Goal: Task Accomplishment & Management: Use online tool/utility

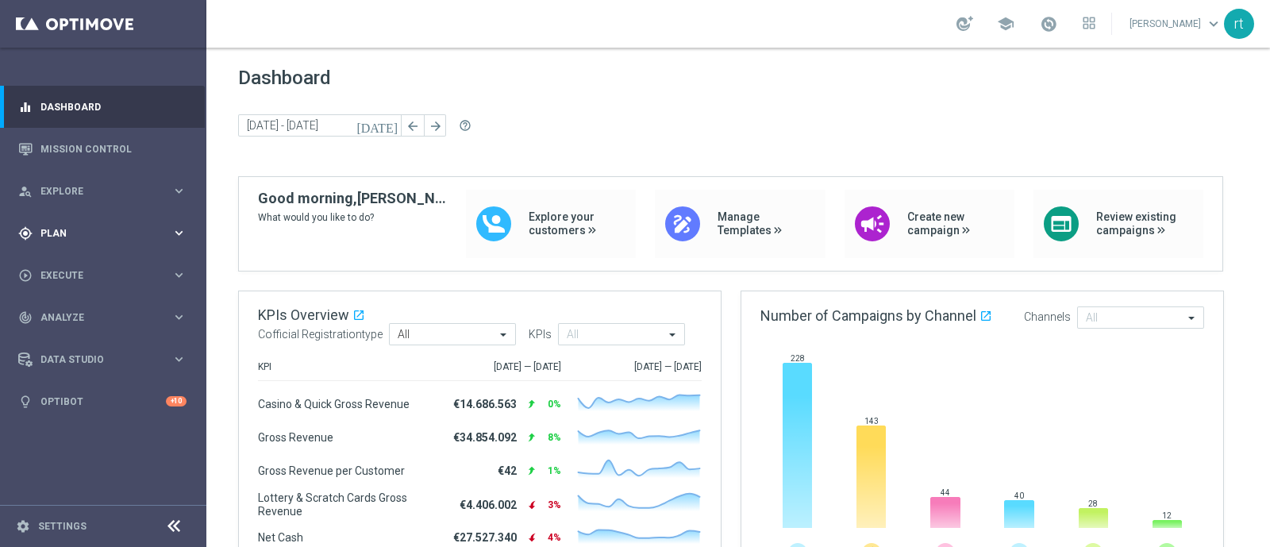
click at [45, 233] on span "Plan" at bounding box center [105, 234] width 131 height 10
click at [55, 259] on link "Target Groups" at bounding box center [103, 265] width 124 height 13
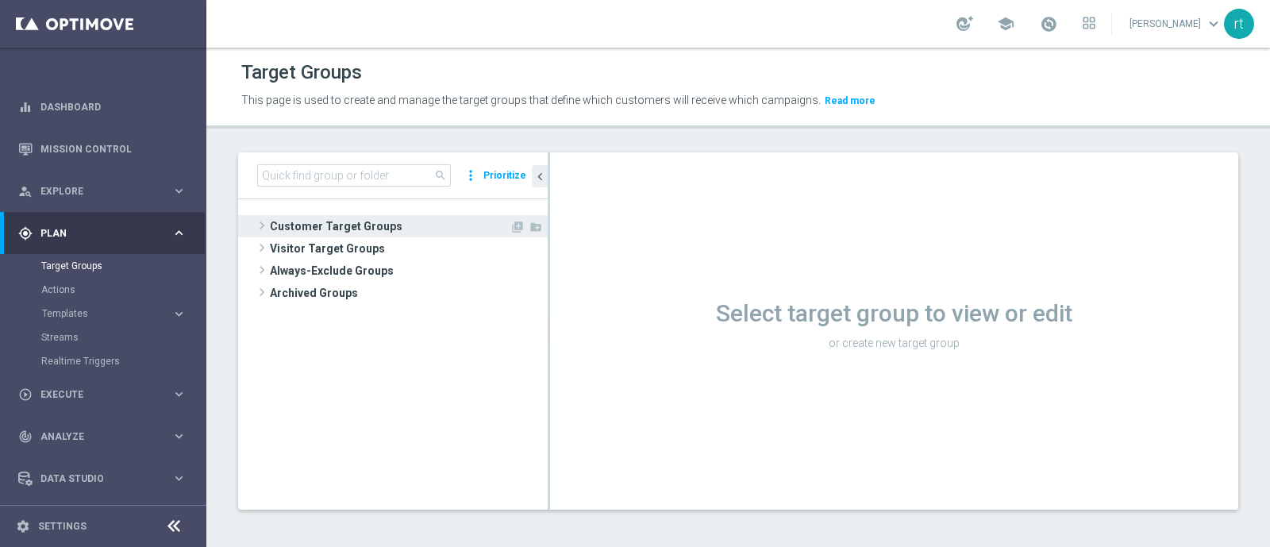
click at [327, 224] on span "Customer Target Groups" at bounding box center [390, 226] width 240 height 22
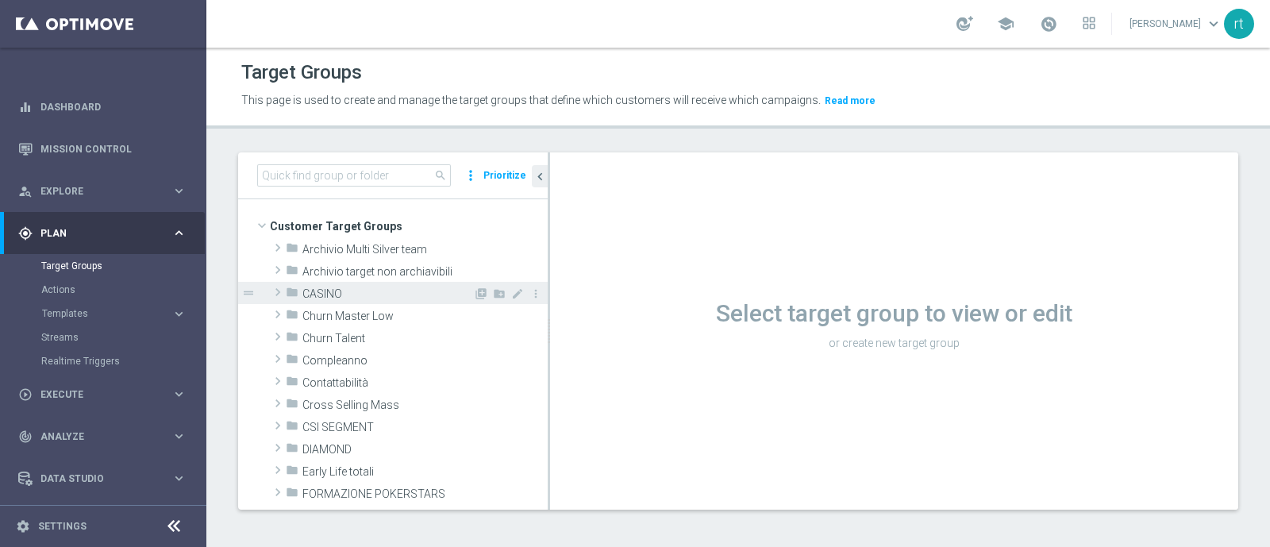
click at [321, 296] on span "CASINO" at bounding box center [387, 293] width 171 height 13
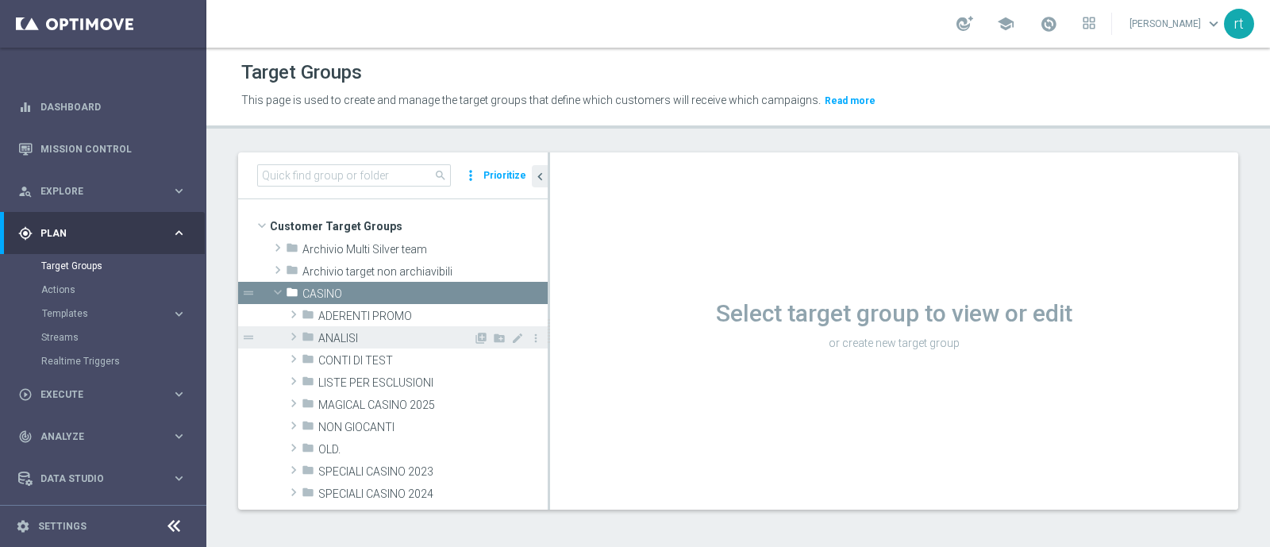
click at [337, 332] on span "ANALISI" at bounding box center [395, 338] width 155 height 13
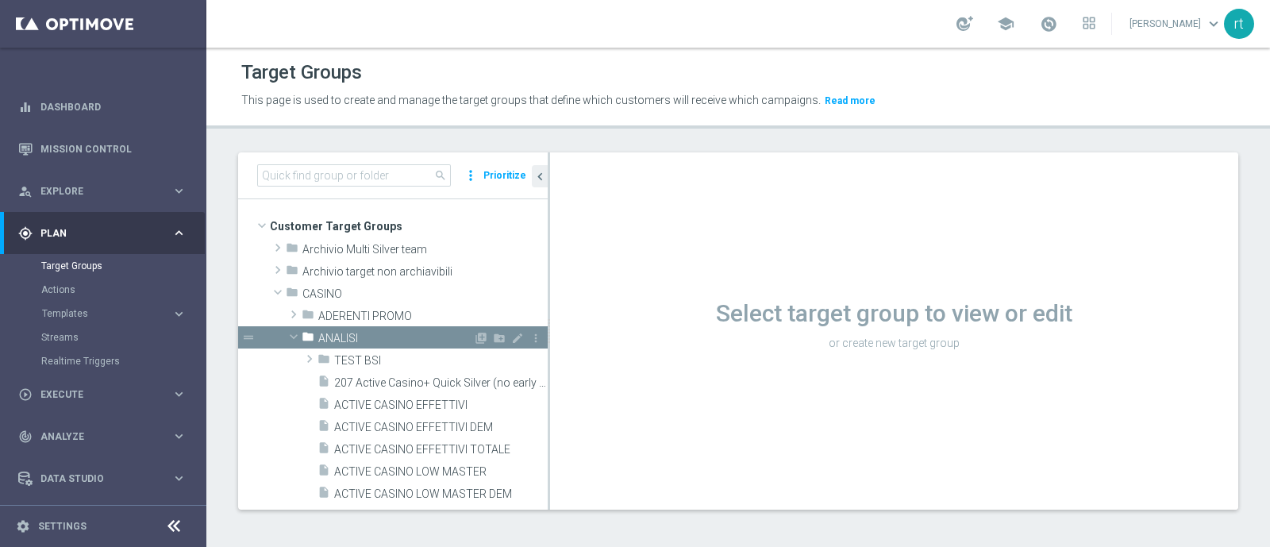
scroll to position [156, 0]
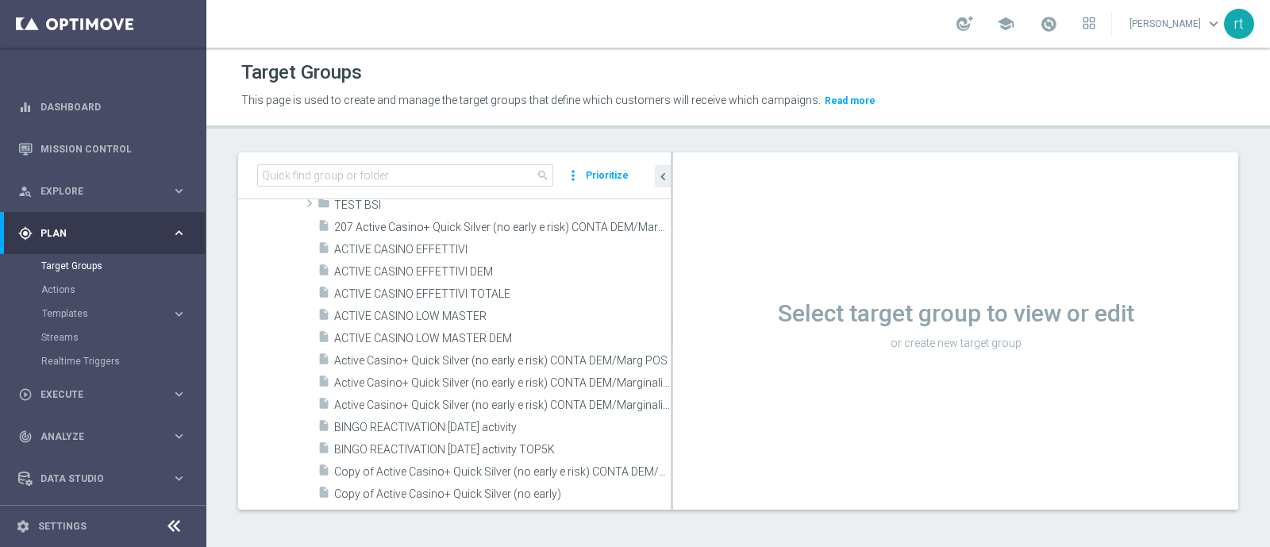
drag, startPoint x: 548, startPoint y: 309, endPoint x: 750, endPoint y: 320, distance: 202.7
click at [750, 320] on as-split "search more_vert Prioritize Customer Target Groups library_add create_new_folder" at bounding box center [738, 330] width 1000 height 357
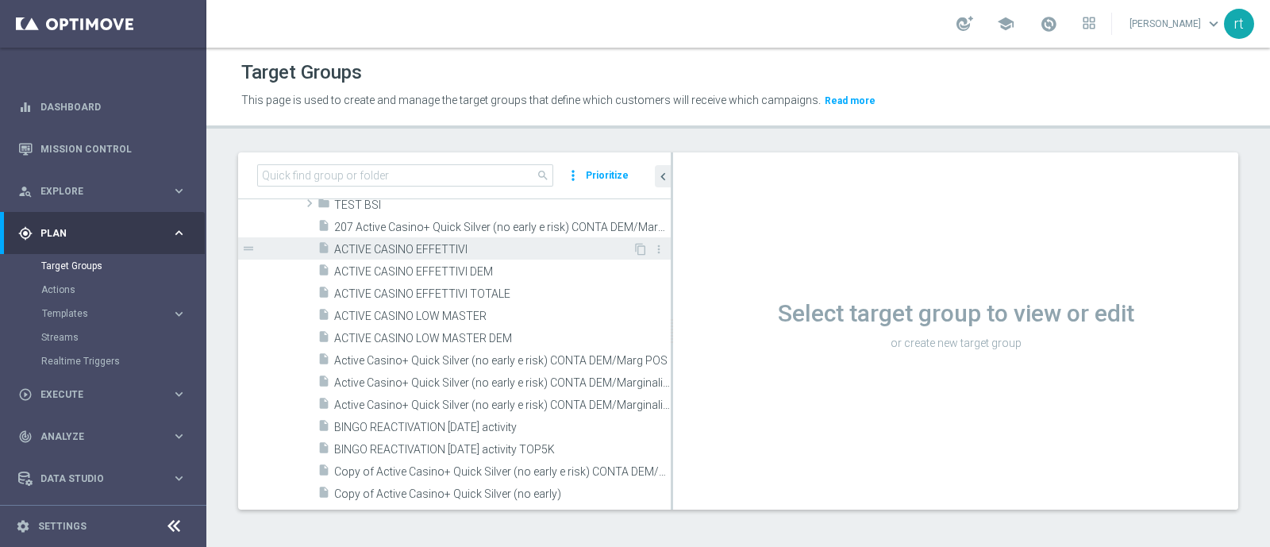
click at [421, 248] on span "ACTIVE CASINO EFFETTIVI" at bounding box center [483, 249] width 298 height 13
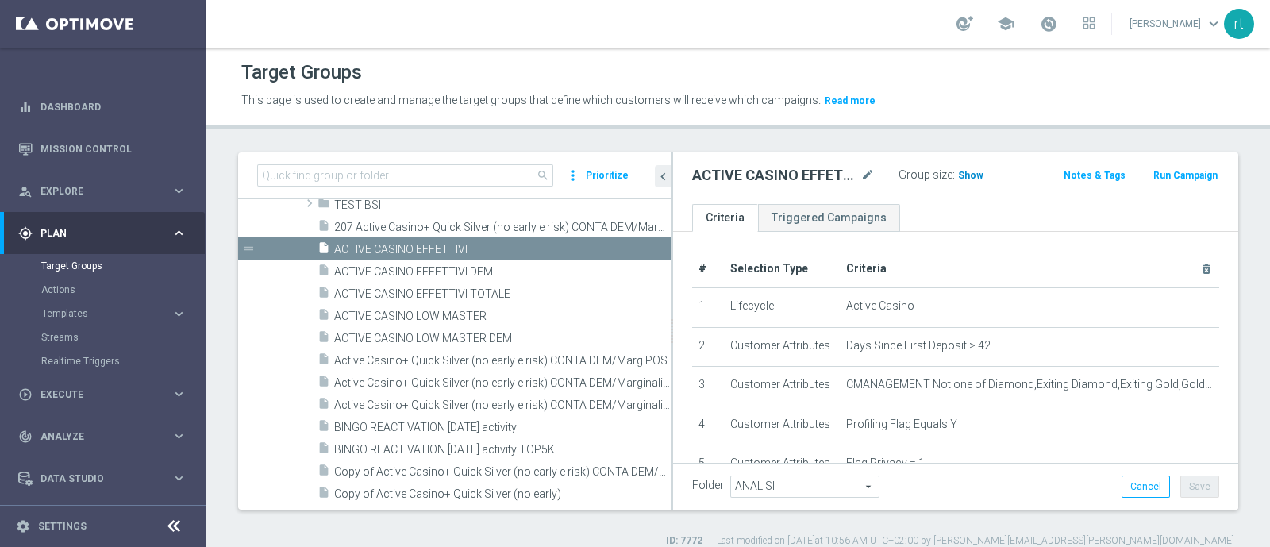
click at [958, 175] on span "Show" at bounding box center [970, 175] width 25 height 11
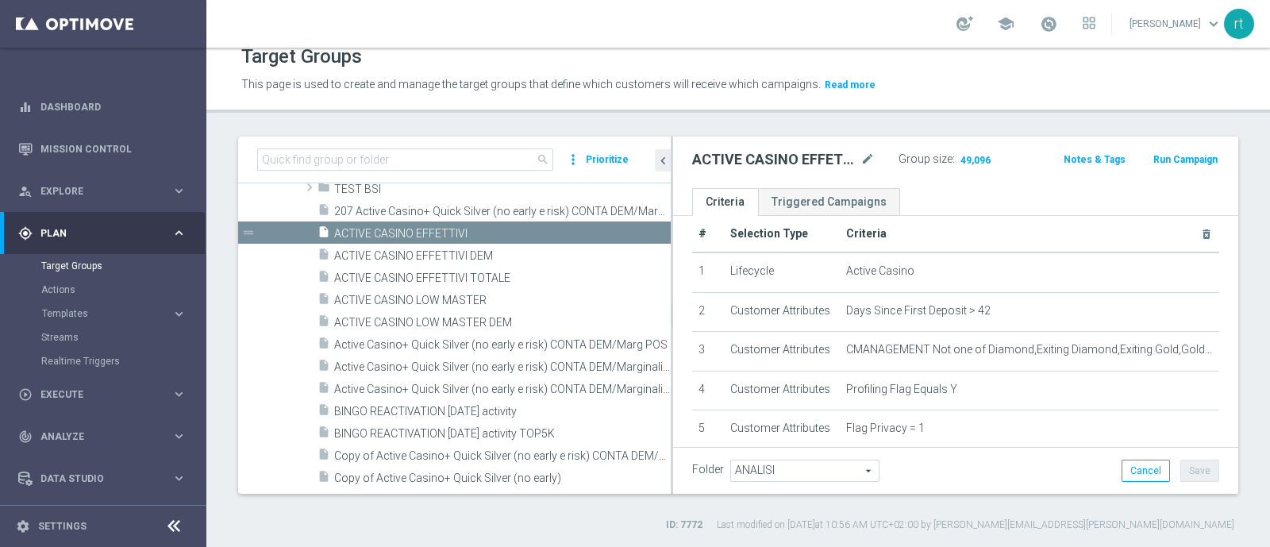
scroll to position [9, 0]
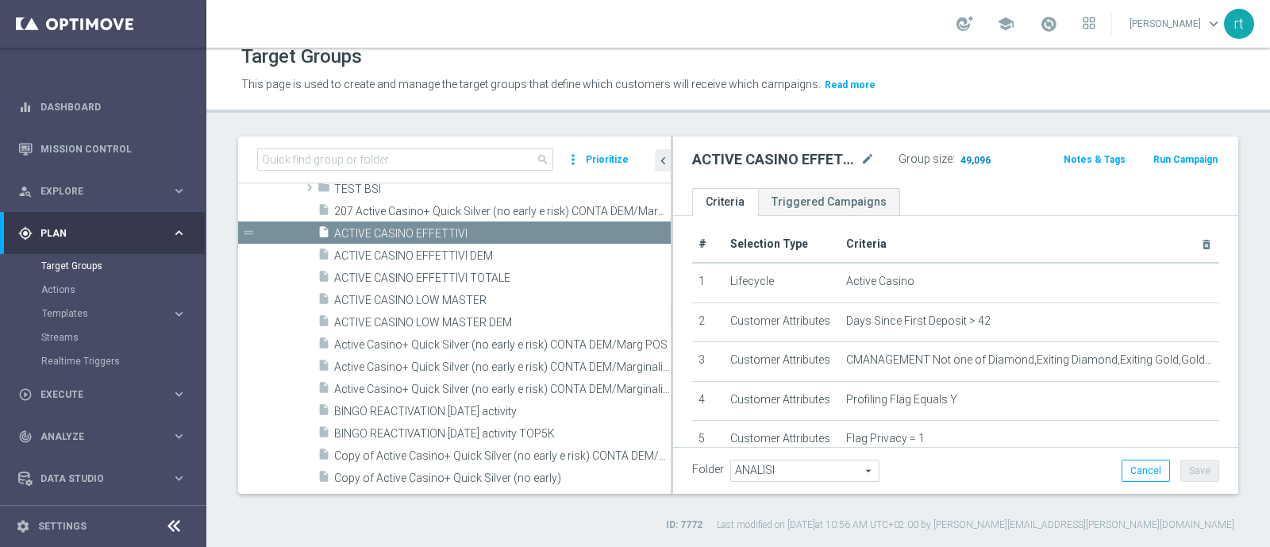
click at [967, 156] on span "49,096" at bounding box center [975, 161] width 33 height 15
click at [953, 121] on div "Target Groups This page is used to create and manage the target groups that def…" at bounding box center [737, 297] width 1063 height 499
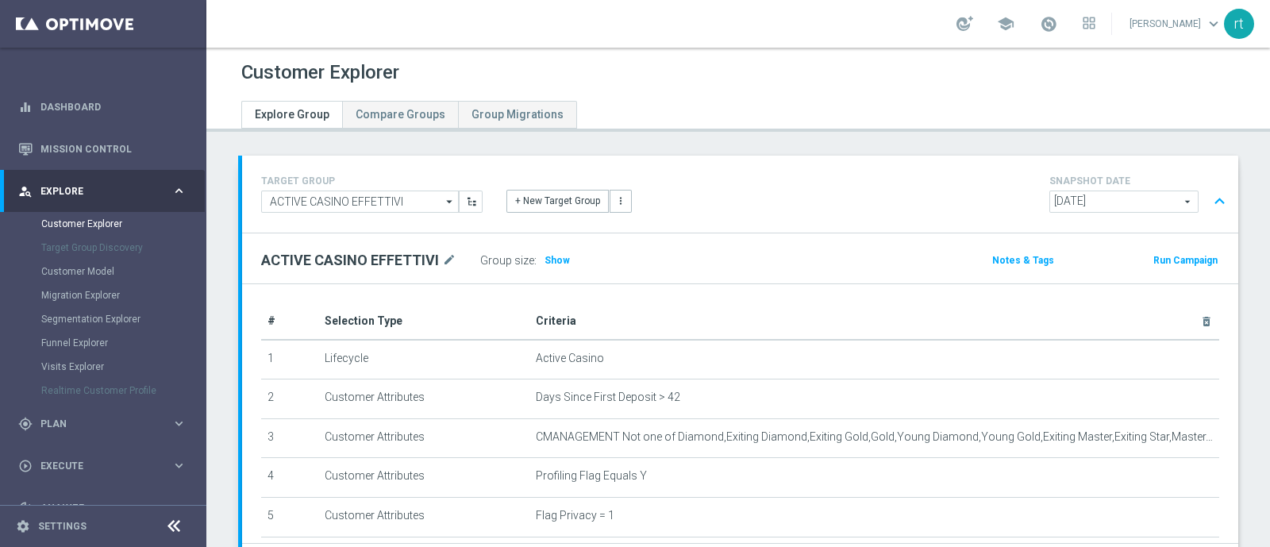
click at [688, 73] on div "Customer Explorer" at bounding box center [738, 72] width 994 height 31
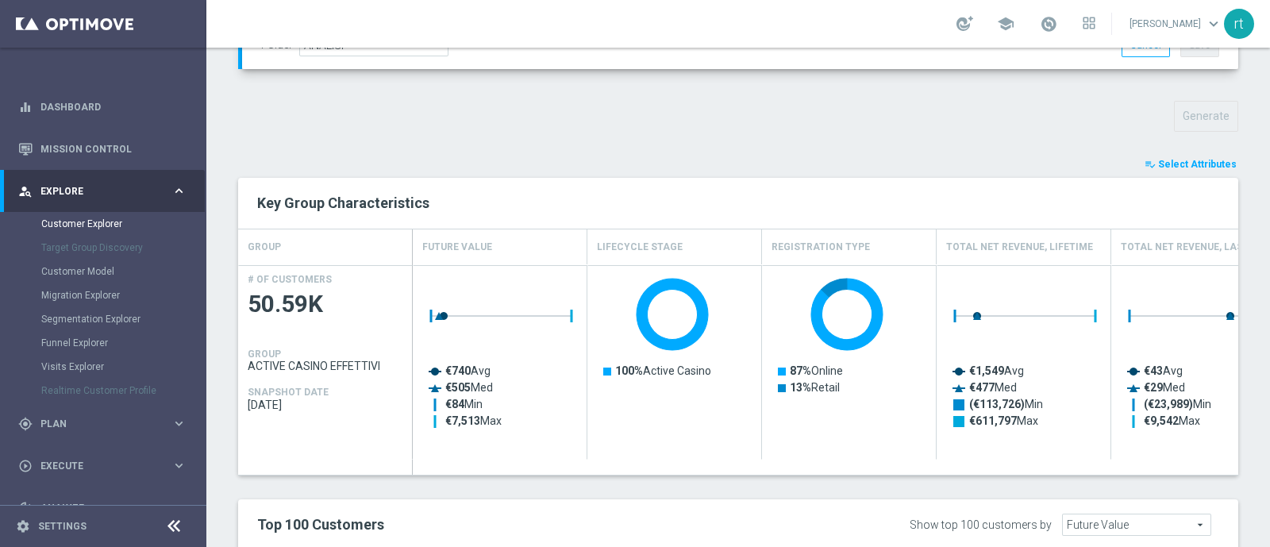
scroll to position [536, 0]
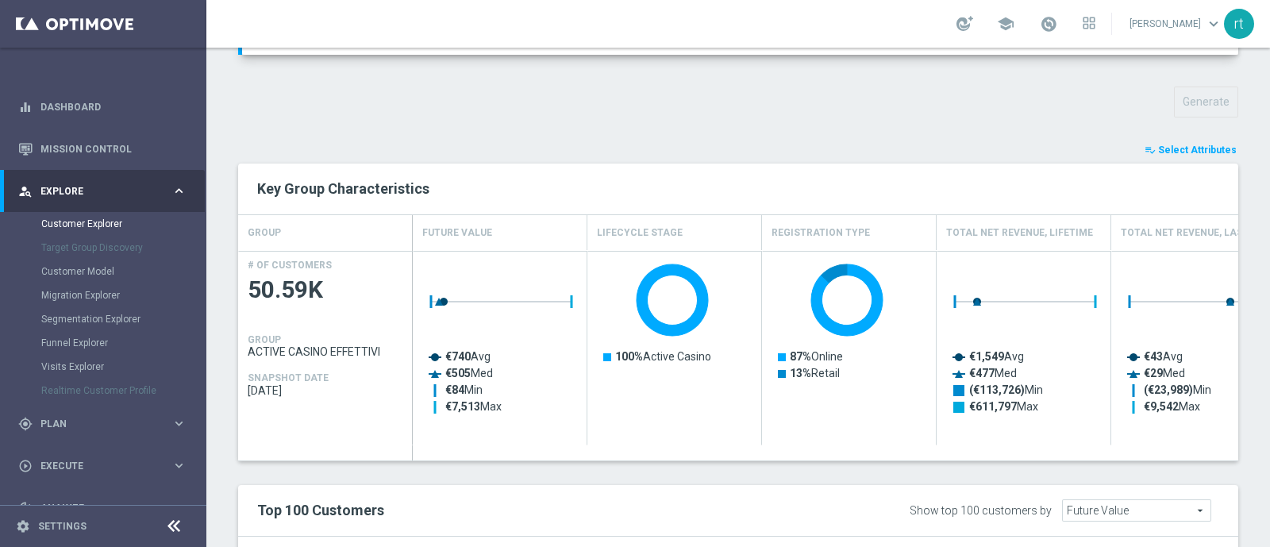
click at [1165, 147] on span "Select Attributes" at bounding box center [1197, 149] width 79 height 11
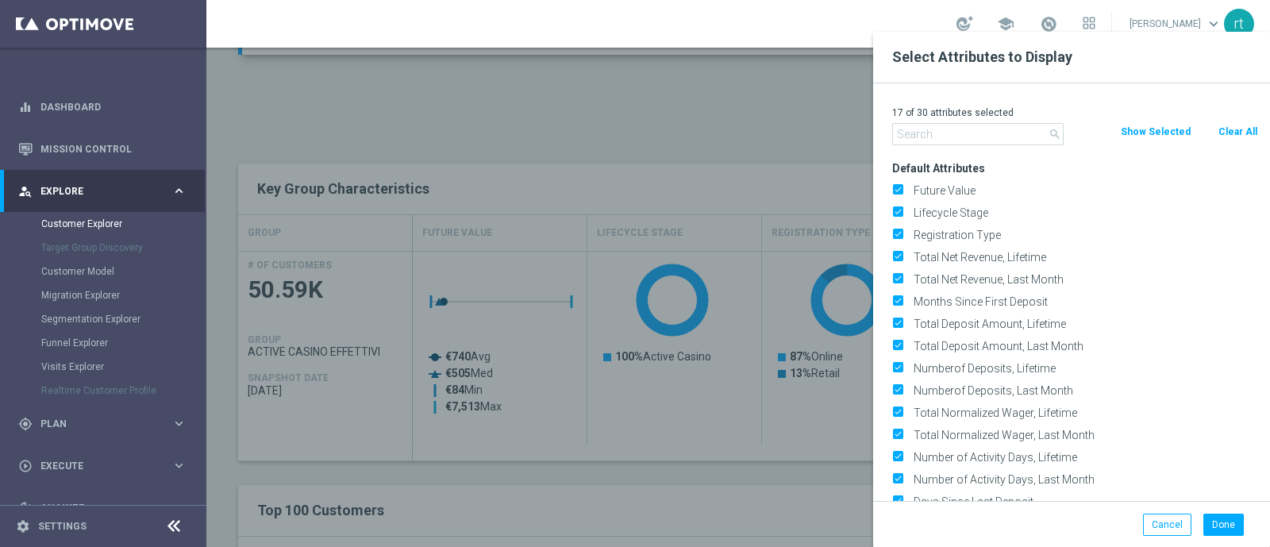
click at [1230, 129] on button "Clear All" at bounding box center [1238, 131] width 42 height 17
checkbox input "false"
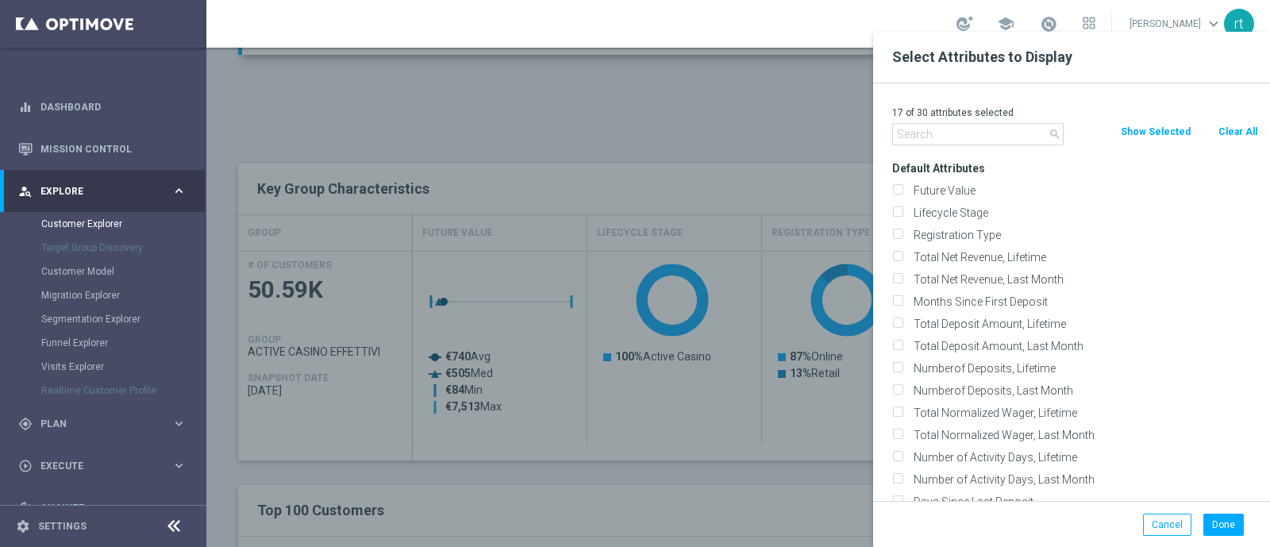
checkbox input "false"
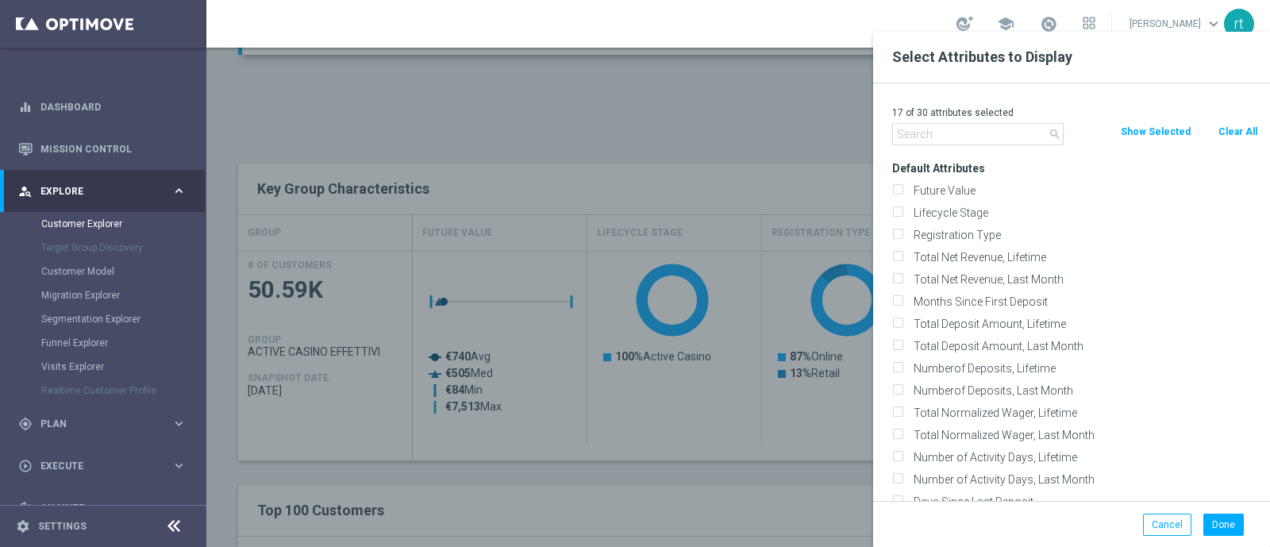
checkbox input "false"
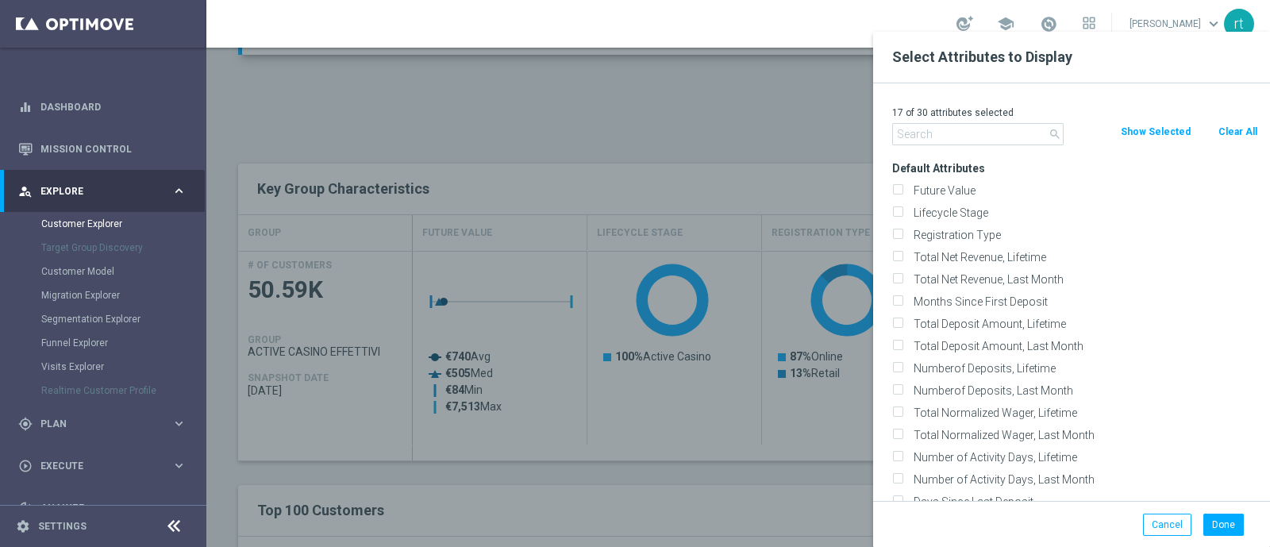
checkbox input "false"
click at [952, 207] on label "Lifecycle Stage" at bounding box center [1083, 213] width 350 height 14
click at [902, 210] on input "Lifecycle Stage" at bounding box center [897, 215] width 10 height 10
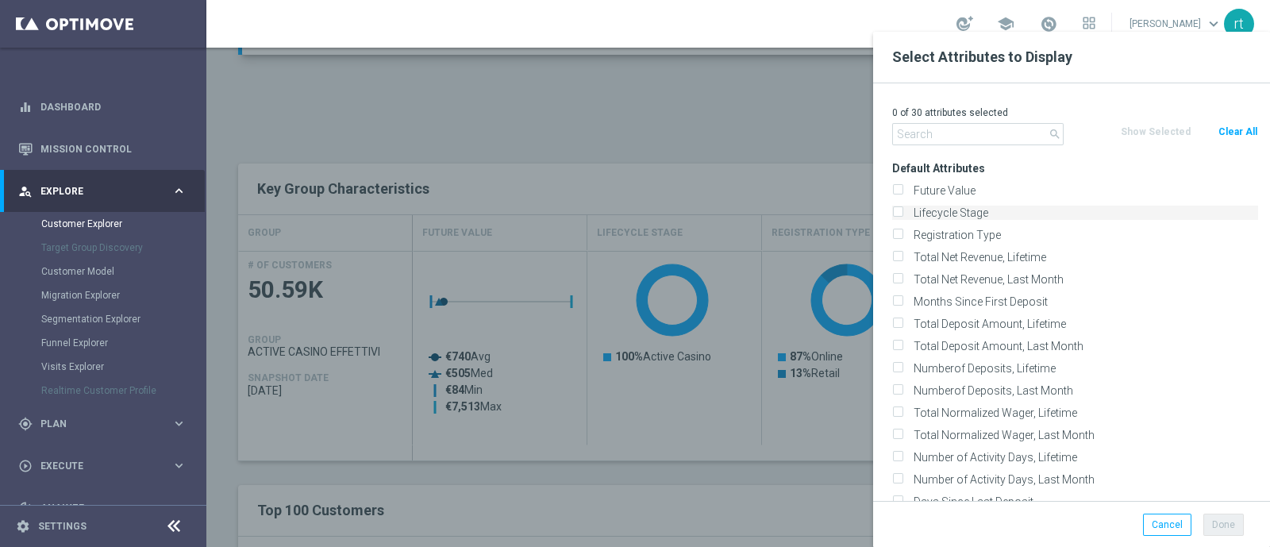
checkbox input "true"
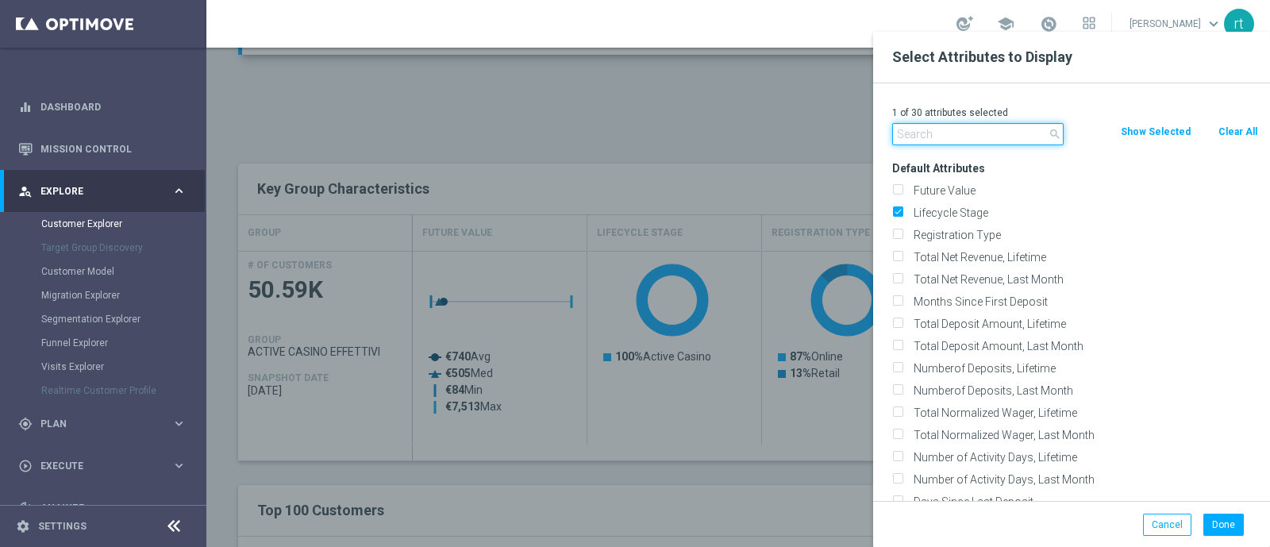
click at [940, 140] on input "text" at bounding box center [977, 134] width 171 height 22
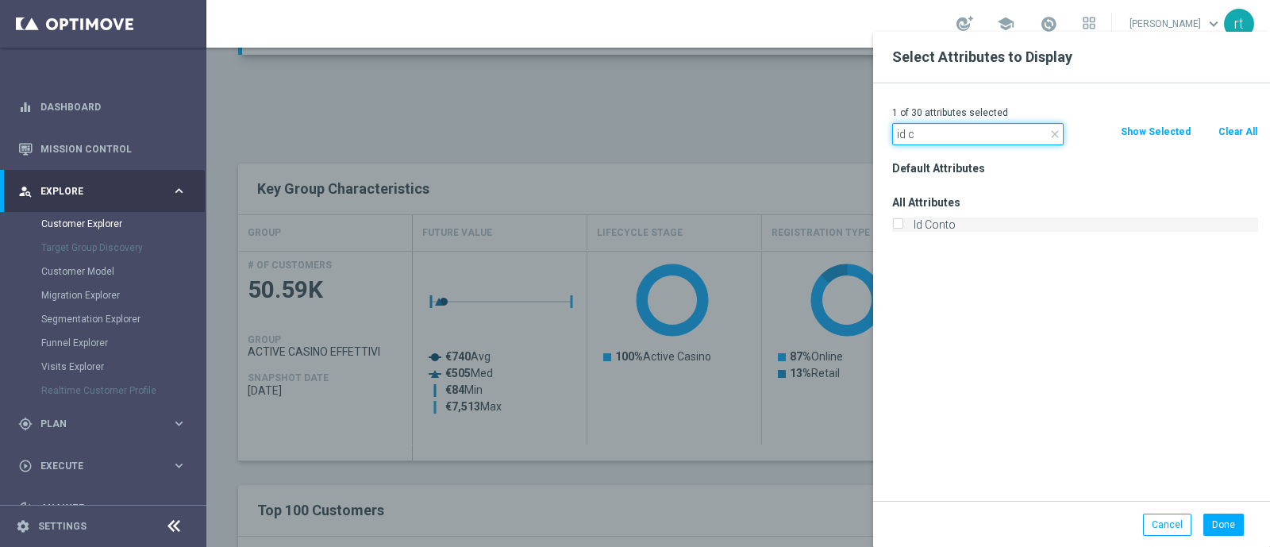
type input "id c"
click at [925, 229] on label "Id Conto" at bounding box center [1083, 224] width 350 height 14
click at [902, 229] on input "Id Conto" at bounding box center [897, 226] width 10 height 10
checkbox input "true"
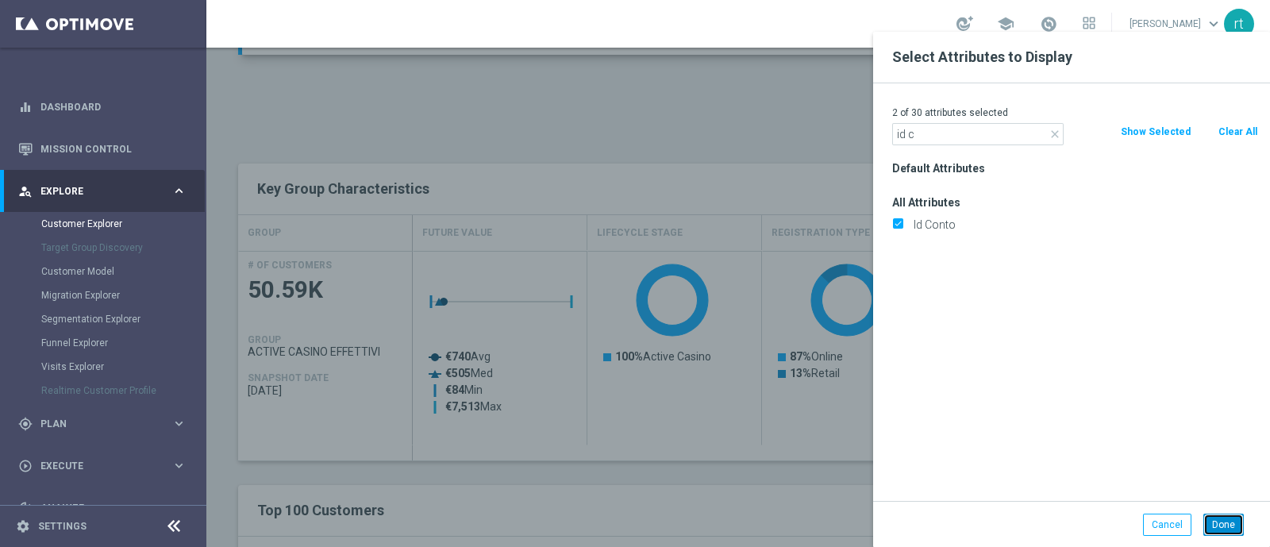
click at [1220, 521] on button "Done" at bounding box center [1223, 524] width 40 height 22
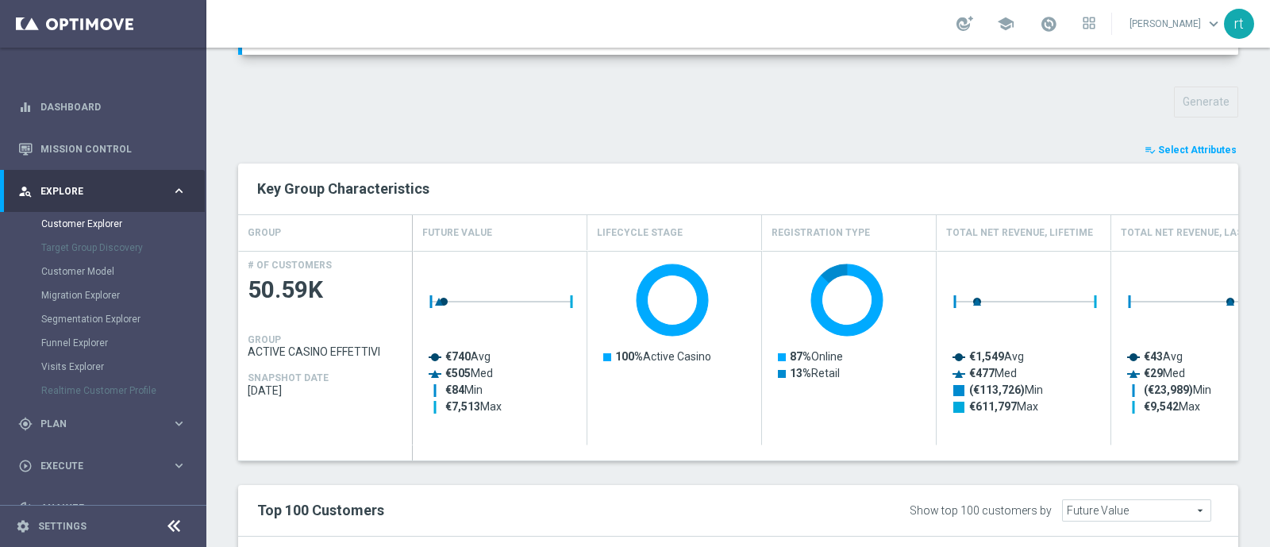
type input "Search"
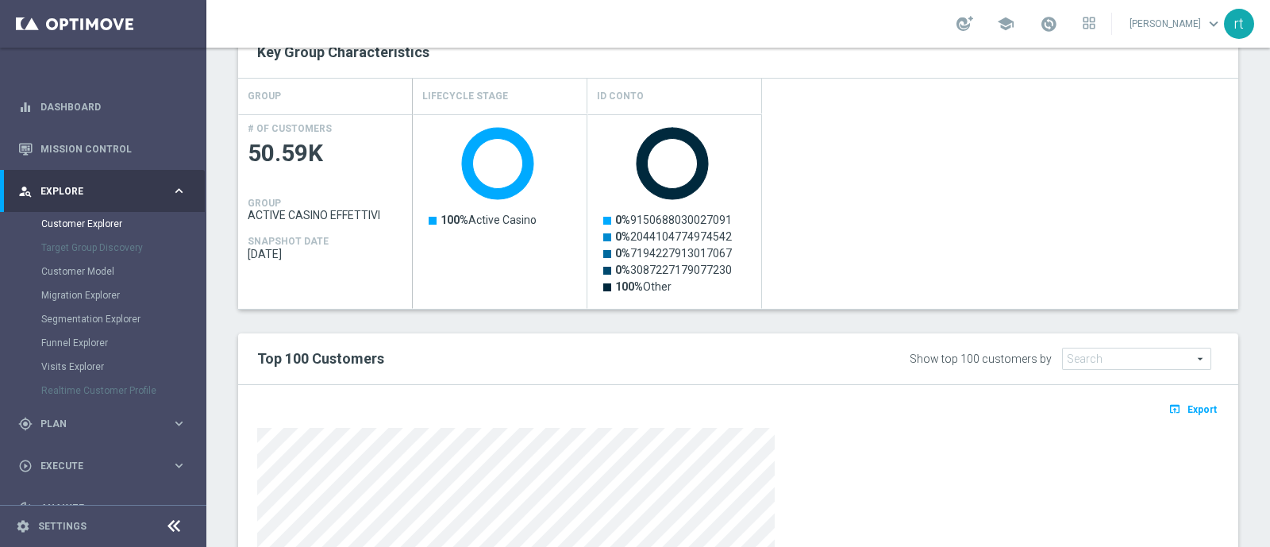
scroll to position [671, 0]
click at [1187, 405] on span "Export" at bounding box center [1201, 410] width 29 height 11
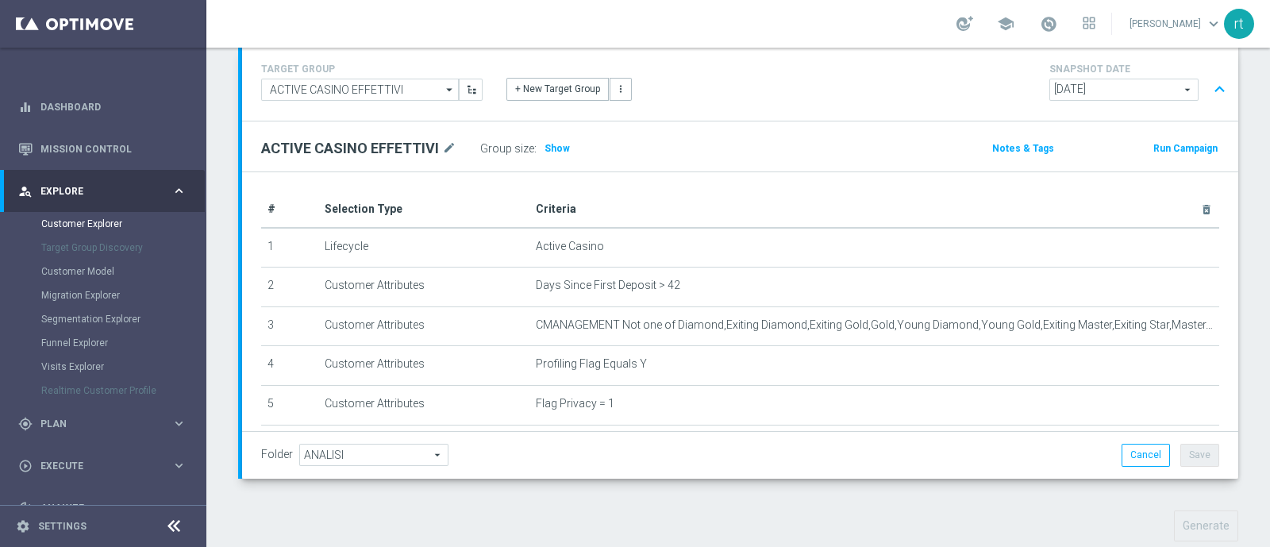
scroll to position [0, 0]
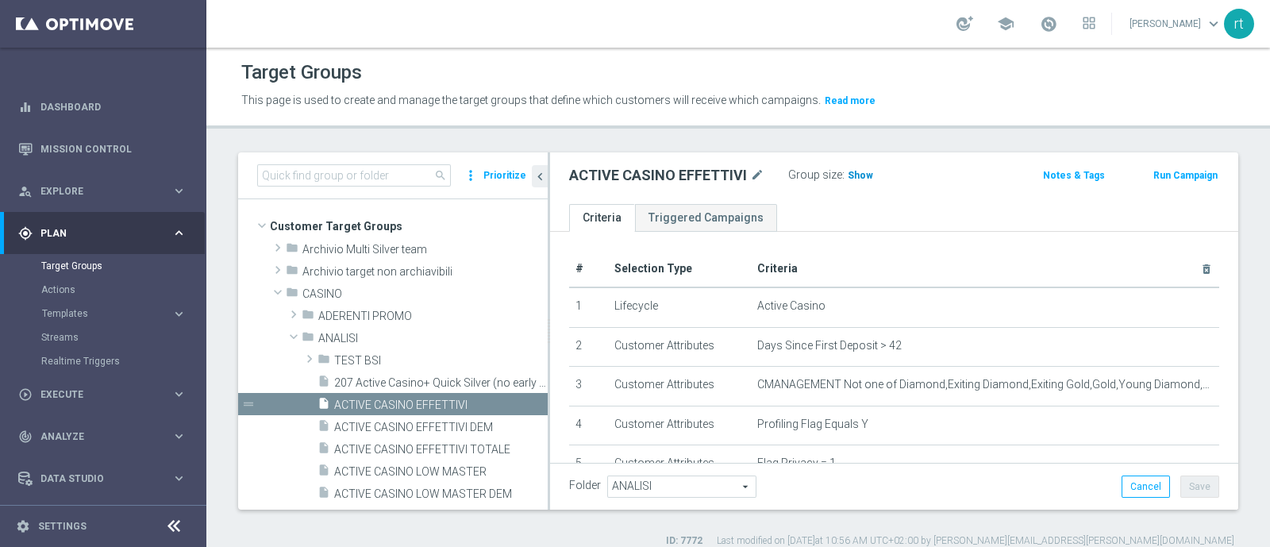
click at [861, 172] on span "Show" at bounding box center [860, 175] width 25 height 11
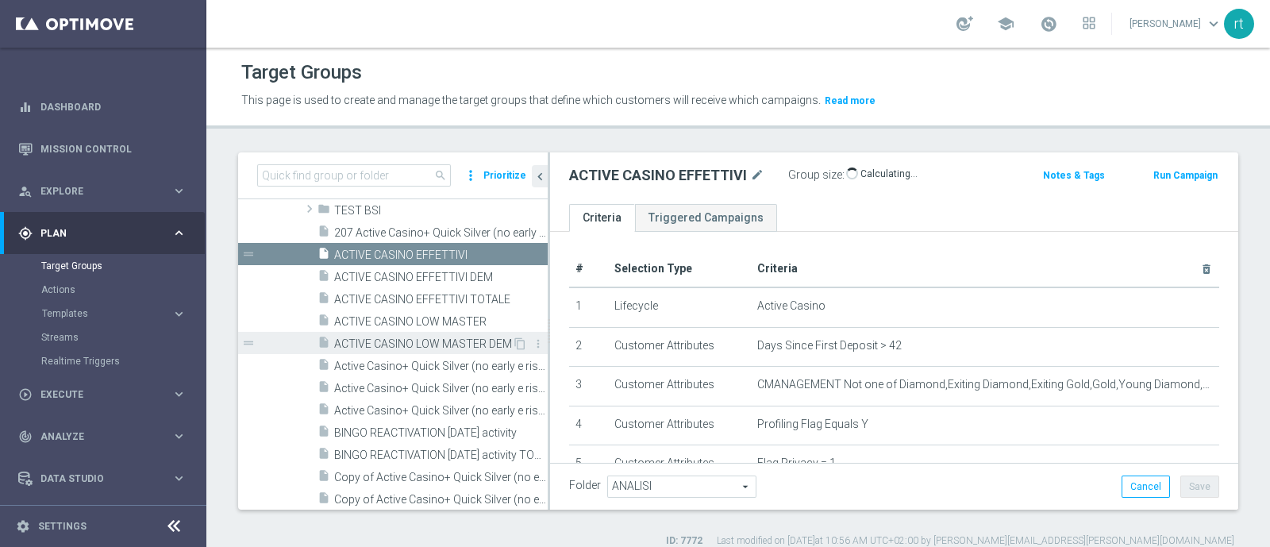
scroll to position [151, 0]
click at [866, 172] on span "50,588" at bounding box center [864, 177] width 33 height 15
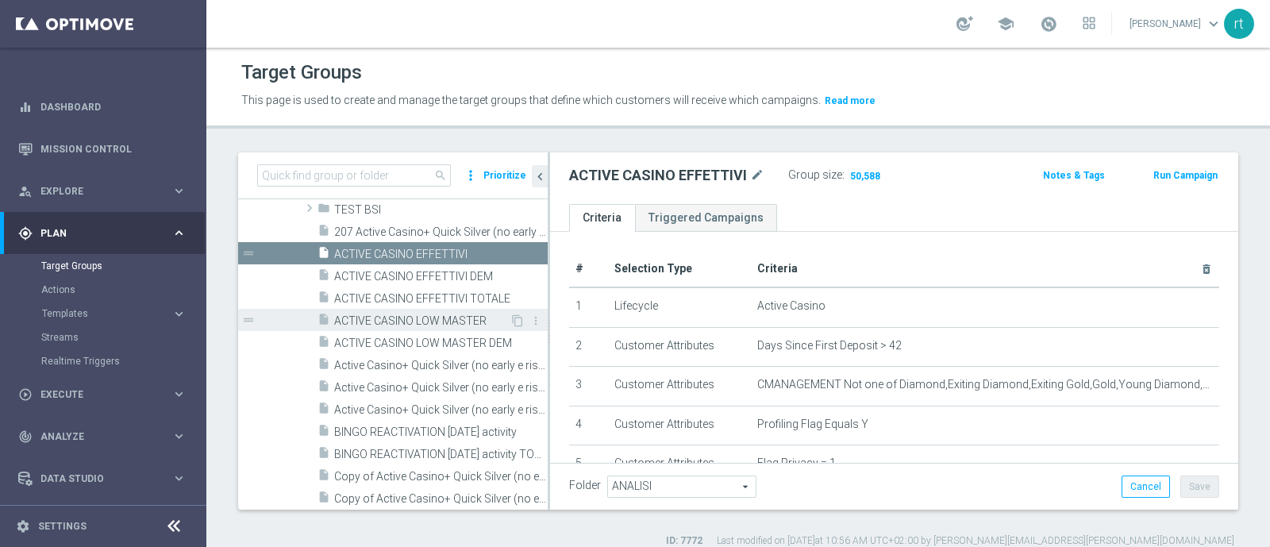
click at [424, 315] on span "ACTIVE CASINO LOW MASTER" at bounding box center [421, 320] width 175 height 13
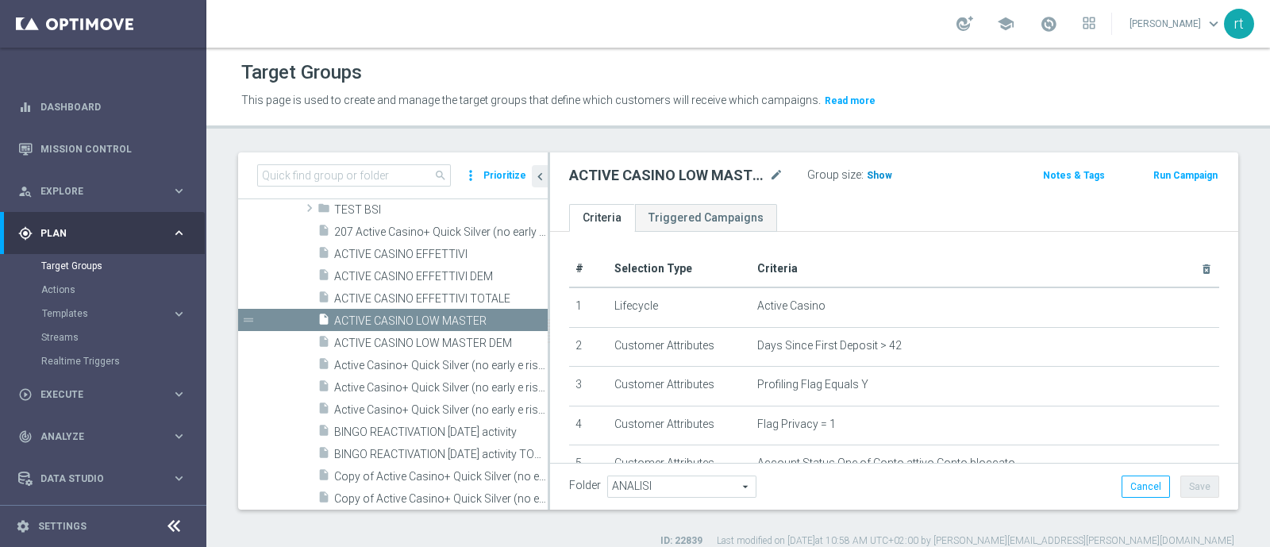
click at [886, 183] on h3 "Show" at bounding box center [879, 175] width 29 height 17
click at [882, 174] on span "16,069" at bounding box center [883, 177] width 33 height 15
click at [639, 24] on div "school roberto tucci keyboard_arrow_down rt" at bounding box center [737, 24] width 1063 height 48
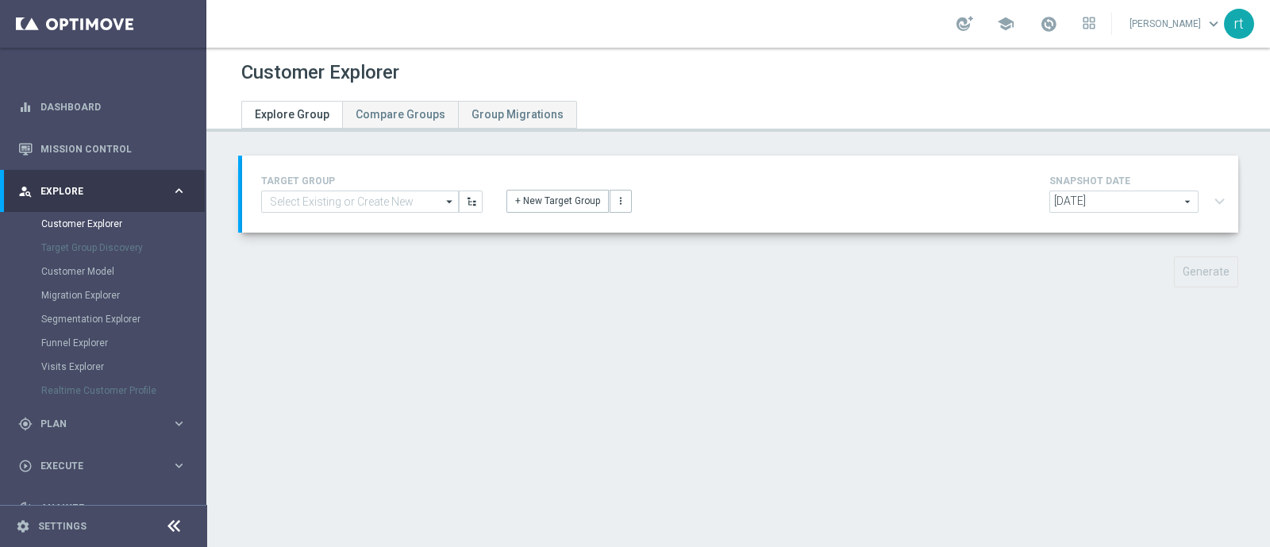
type input "ACTIVE CASINO EFFETTIVI"
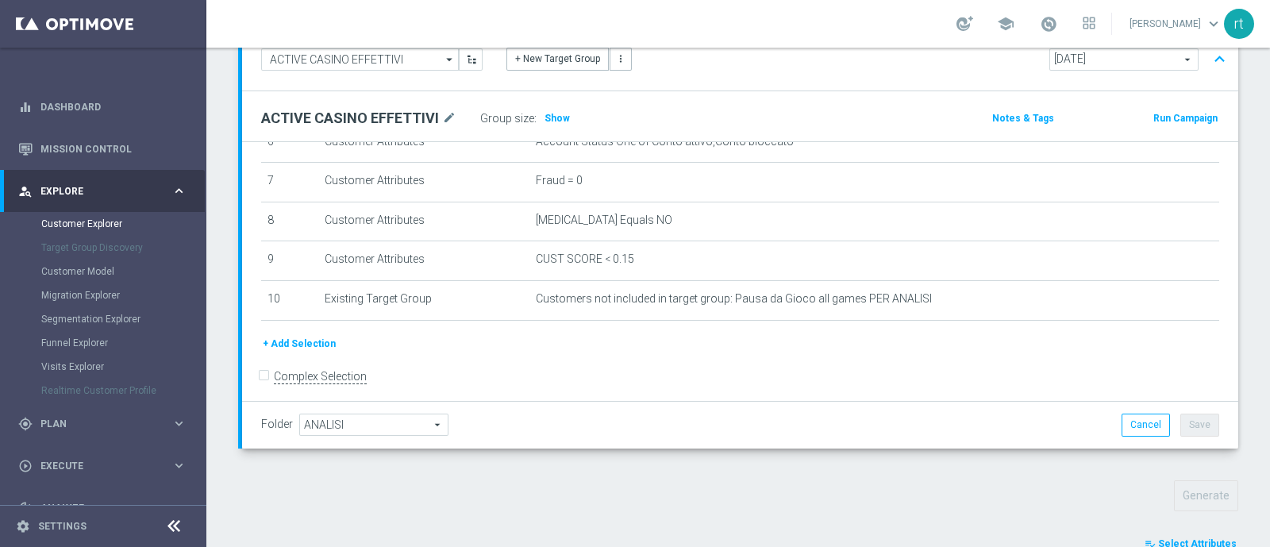
scroll to position [601, 0]
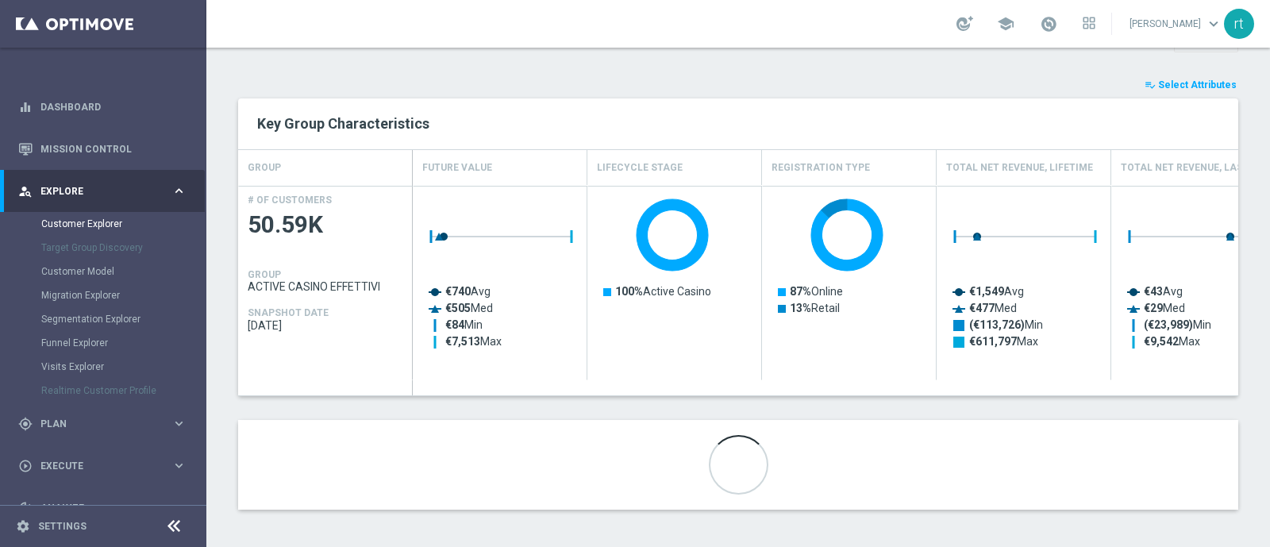
click at [1174, 81] on span "Select Attributes" at bounding box center [1197, 84] width 79 height 11
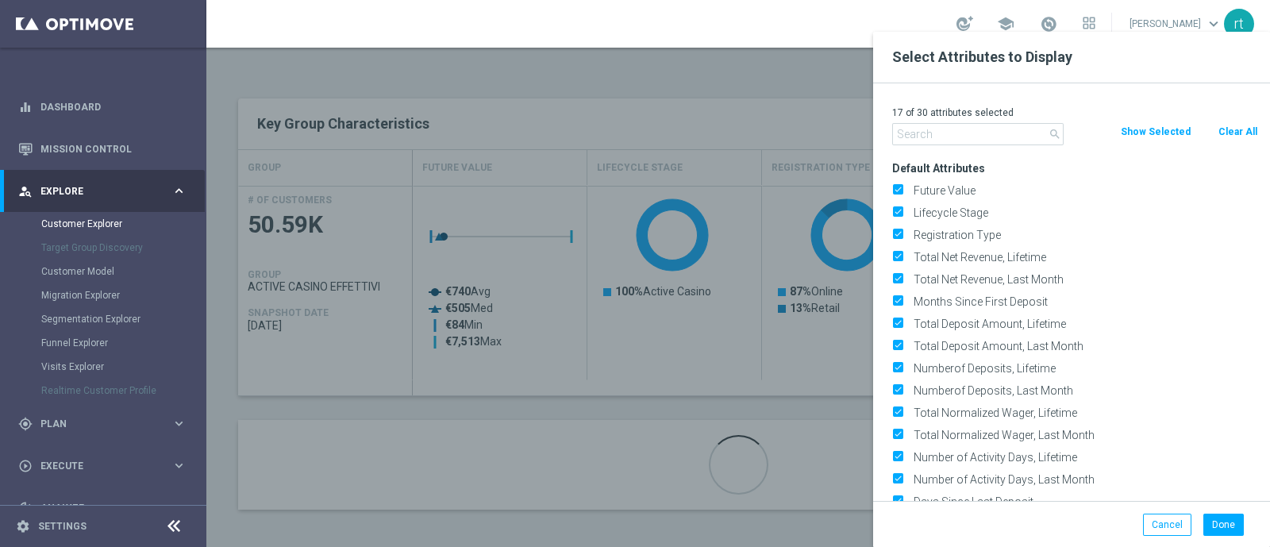
click at [1242, 132] on button "Clear All" at bounding box center [1238, 131] width 42 height 17
checkbox input "false"
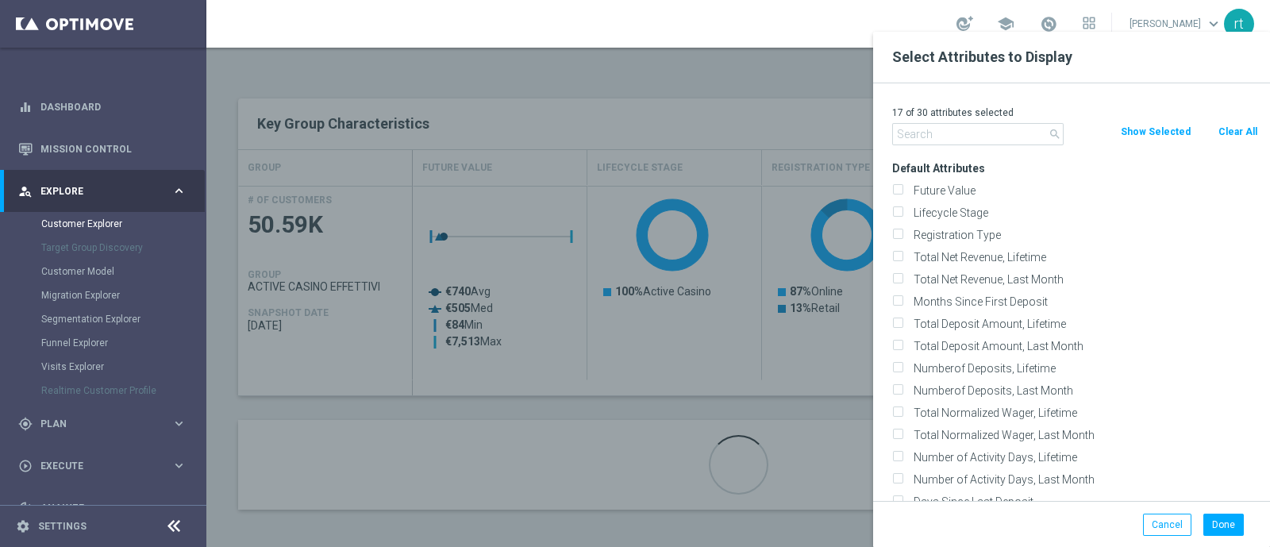
checkbox input "false"
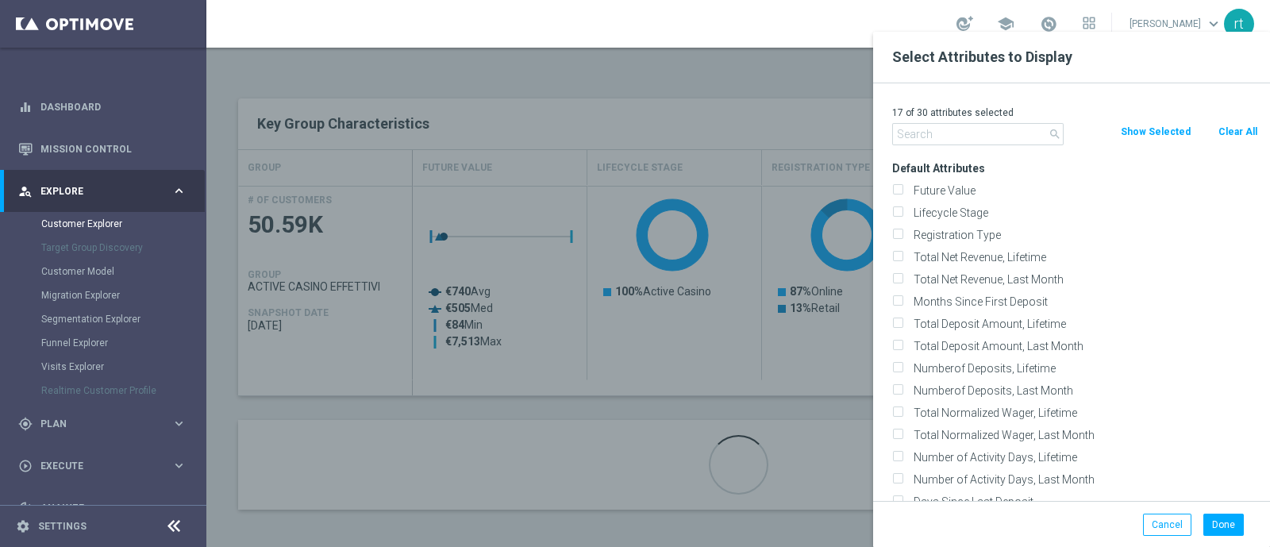
checkbox input "false"
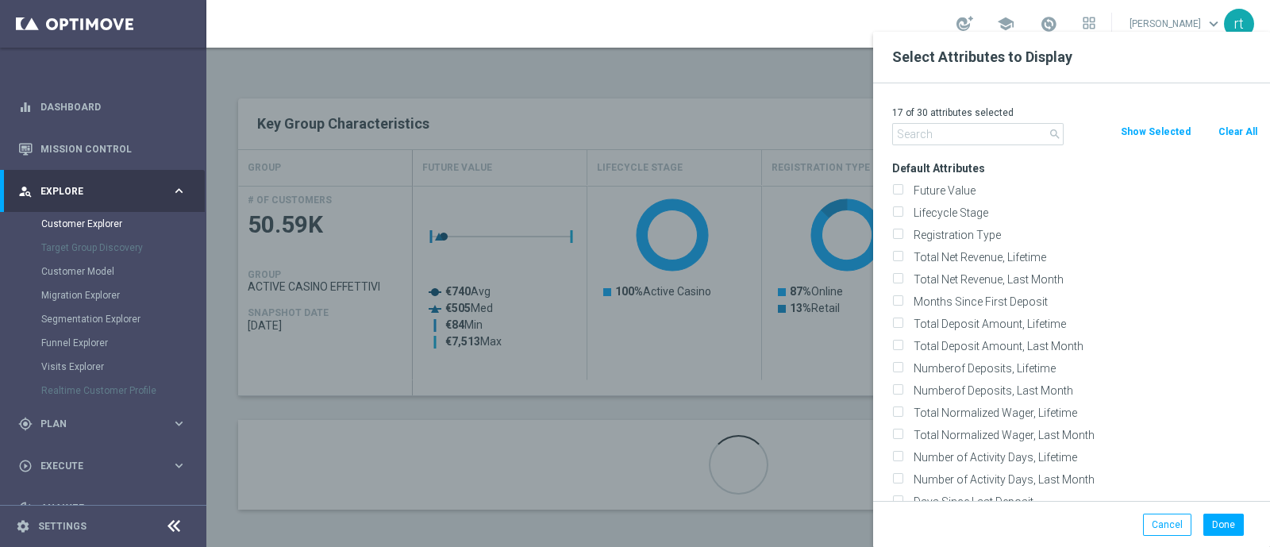
checkbox input "false"
click at [943, 210] on label "Lifecycle Stage" at bounding box center [1083, 213] width 350 height 14
click at [902, 210] on input "Lifecycle Stage" at bounding box center [897, 215] width 10 height 10
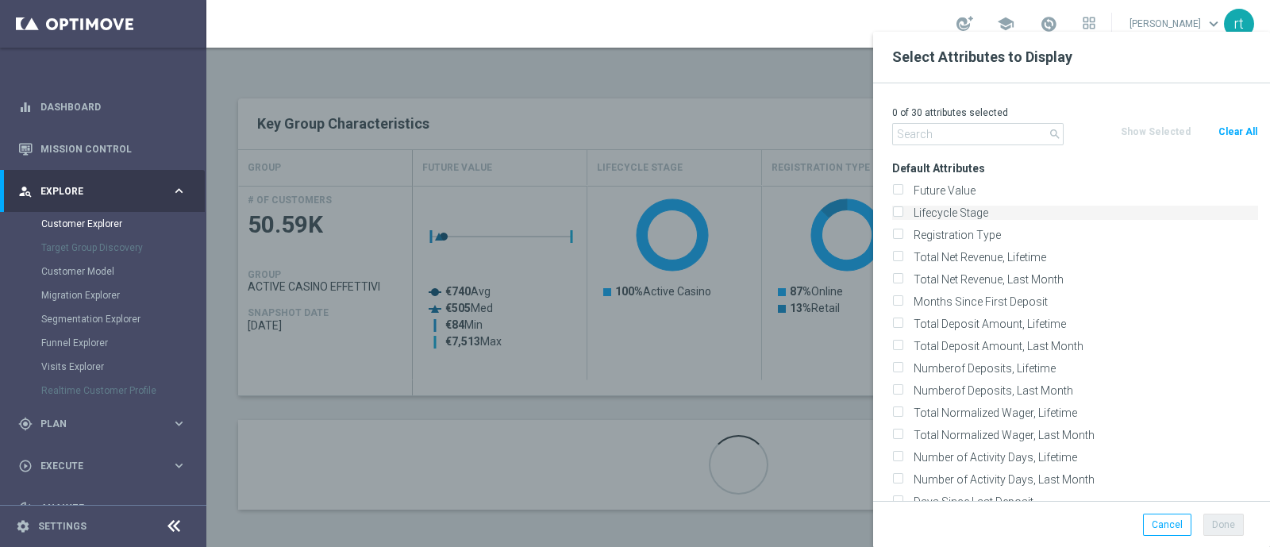
checkbox input "true"
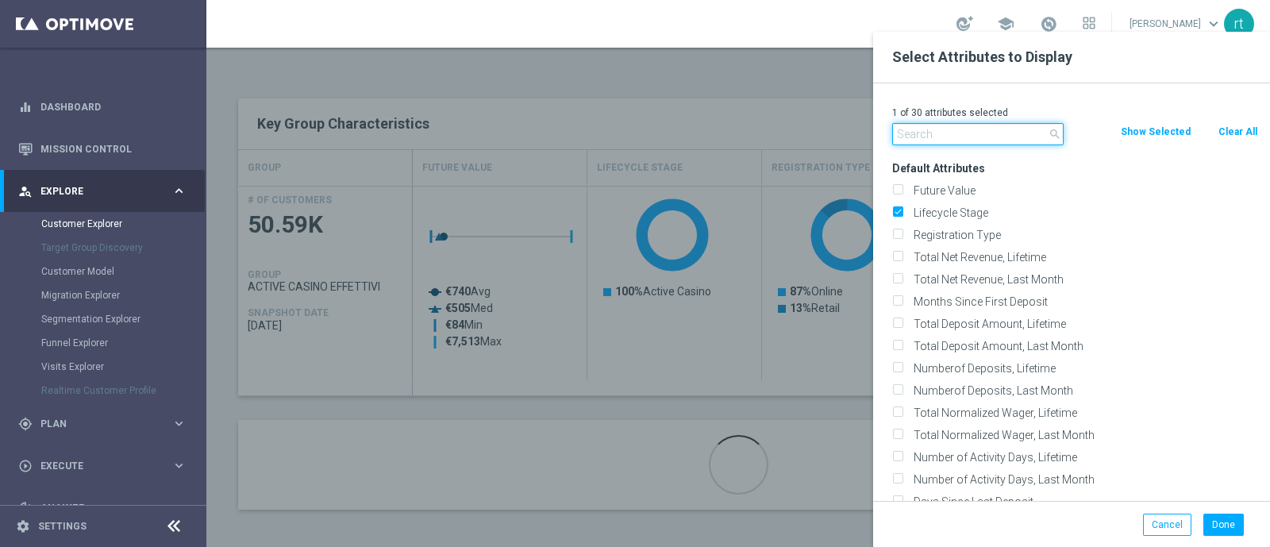
click at [951, 141] on input "text" at bounding box center [977, 134] width 171 height 22
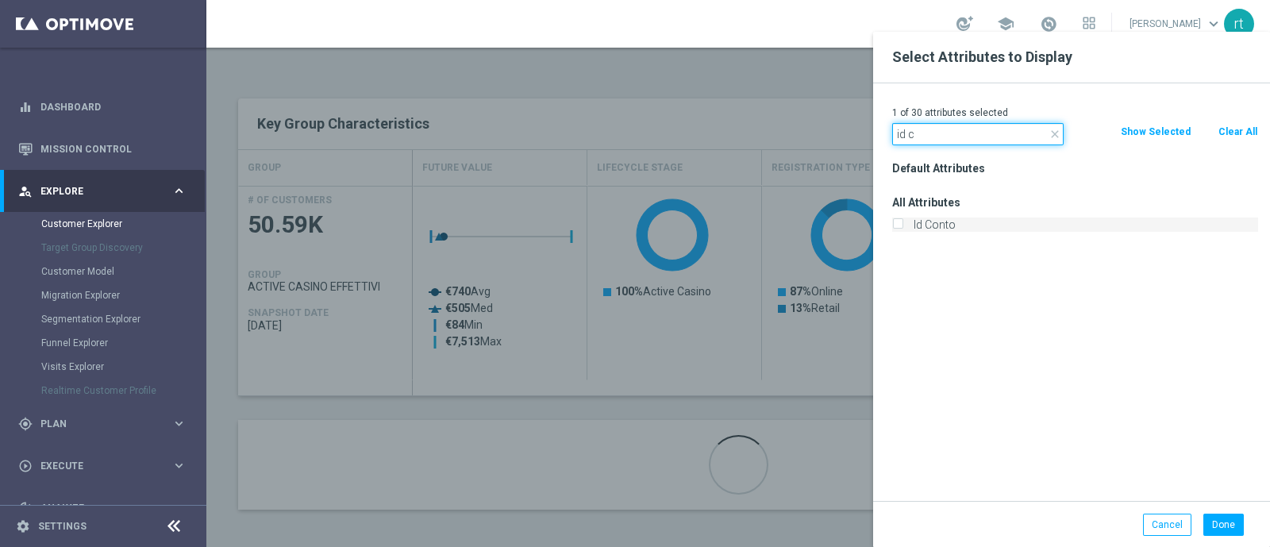
type input "id c"
click at [925, 218] on label "Id Conto" at bounding box center [1083, 224] width 350 height 14
click at [902, 221] on input "Id Conto" at bounding box center [897, 226] width 10 height 10
checkbox input "true"
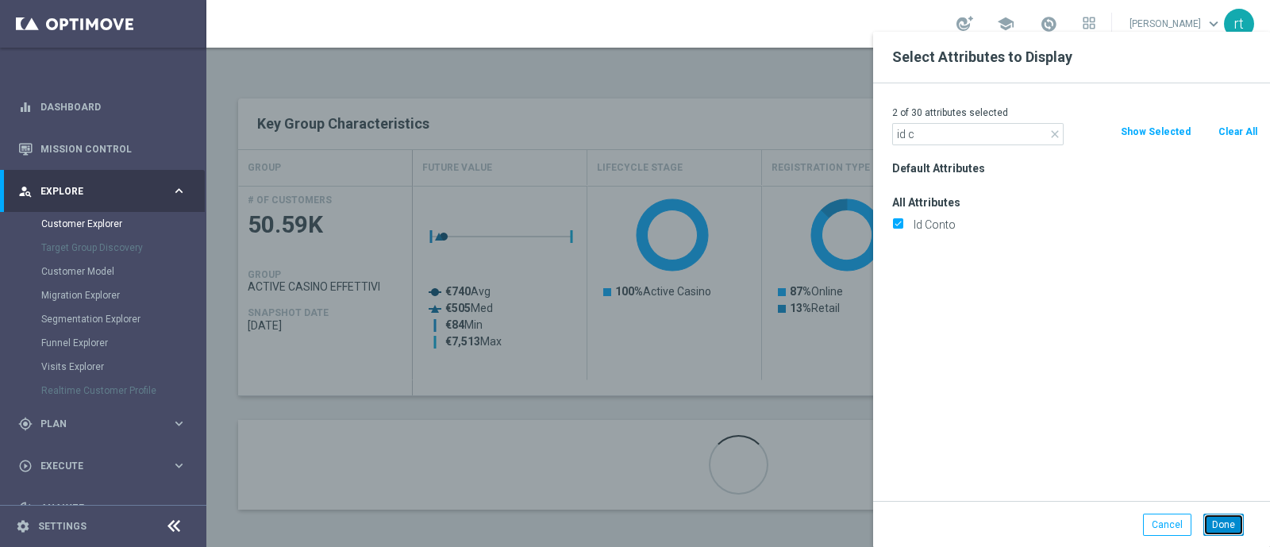
click at [1222, 526] on button "Done" at bounding box center [1223, 524] width 40 height 22
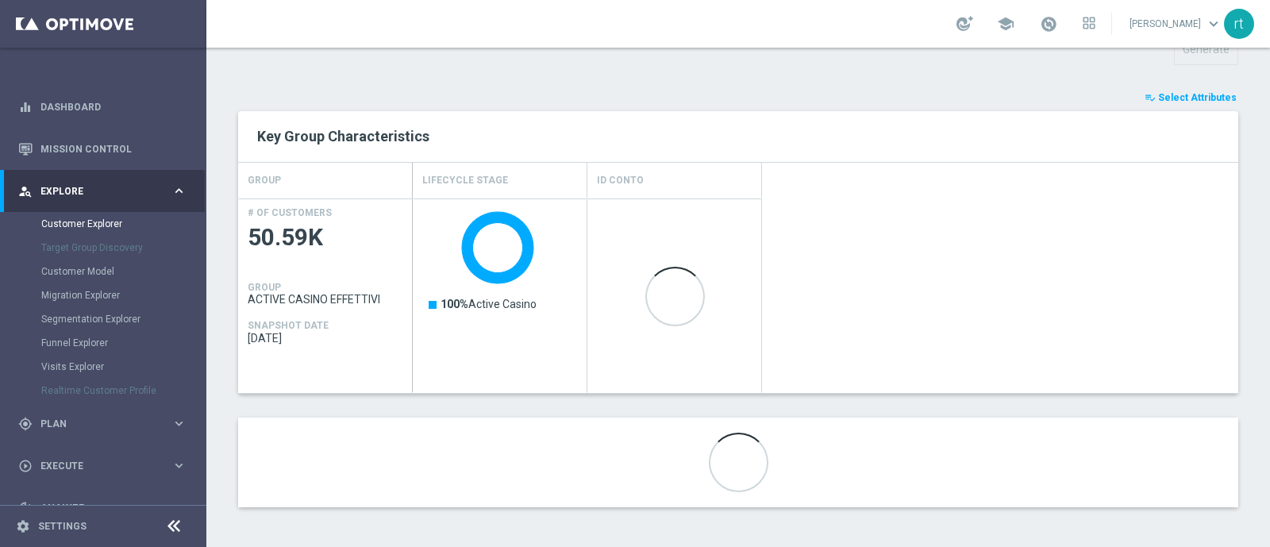
scroll to position [586, 0]
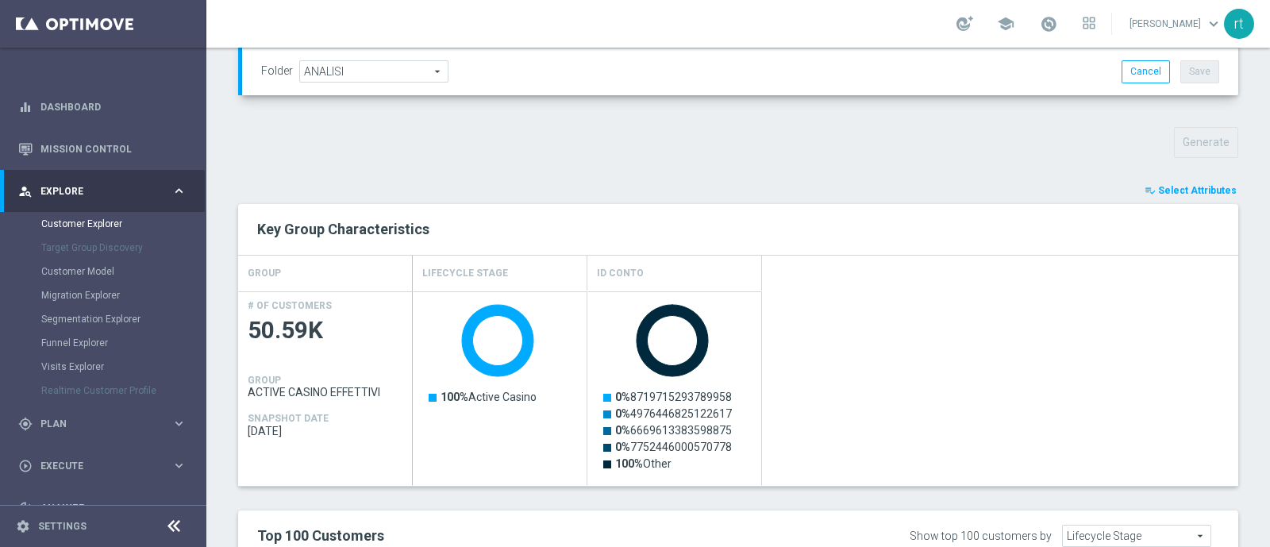
scroll to position [935, 0]
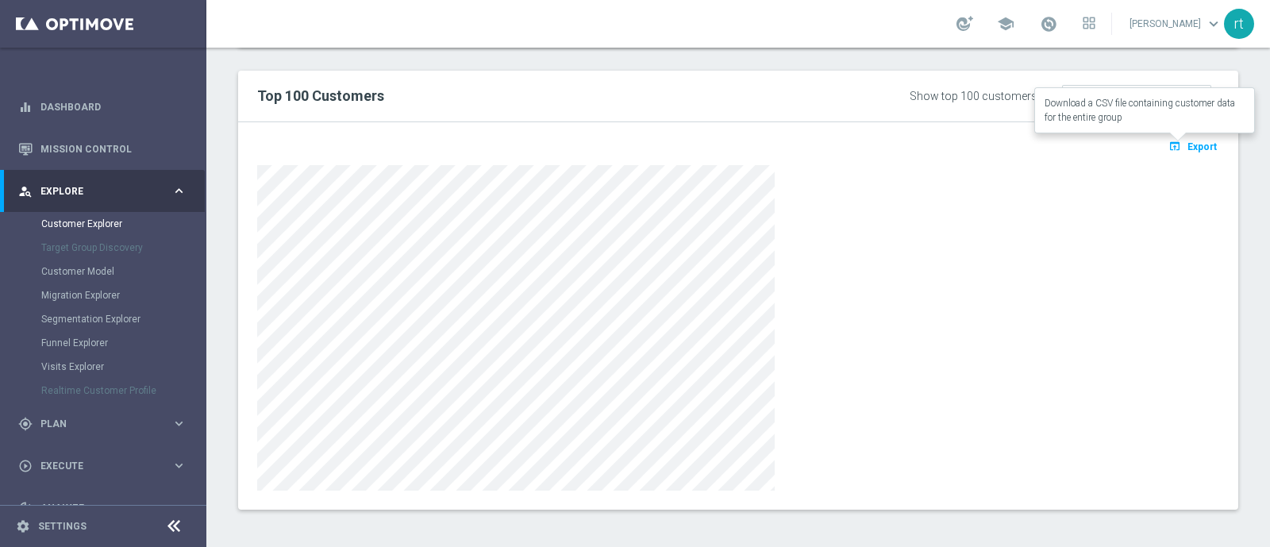
click at [1168, 140] on icon "open_in_browser" at bounding box center [1176, 146] width 17 height 13
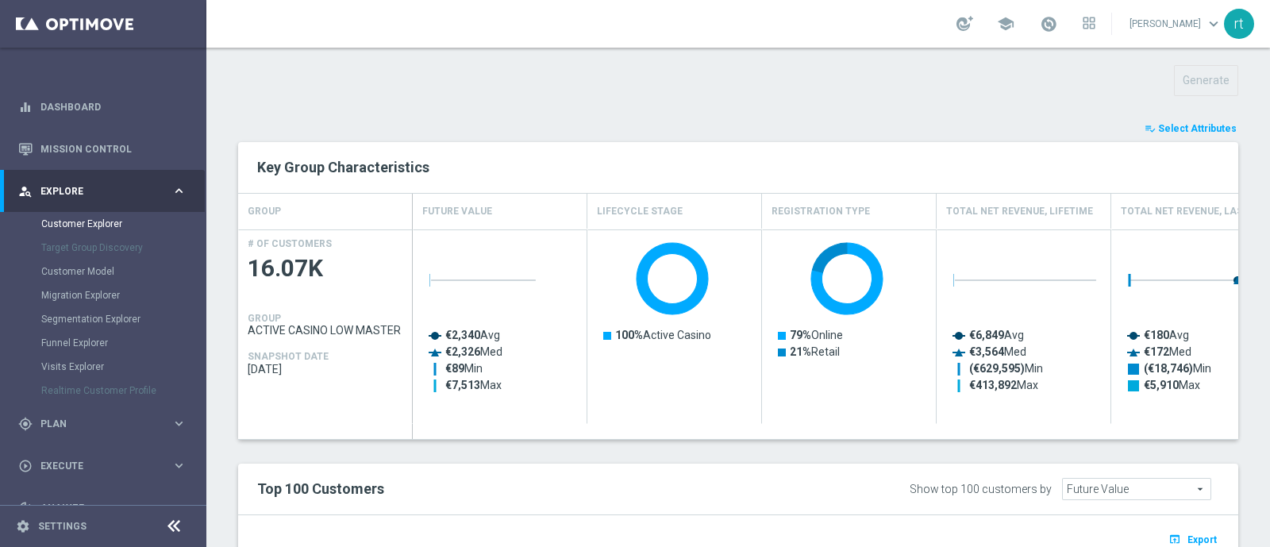
scroll to position [555, 0]
click at [1159, 132] on span "Select Attributes" at bounding box center [1197, 130] width 79 height 11
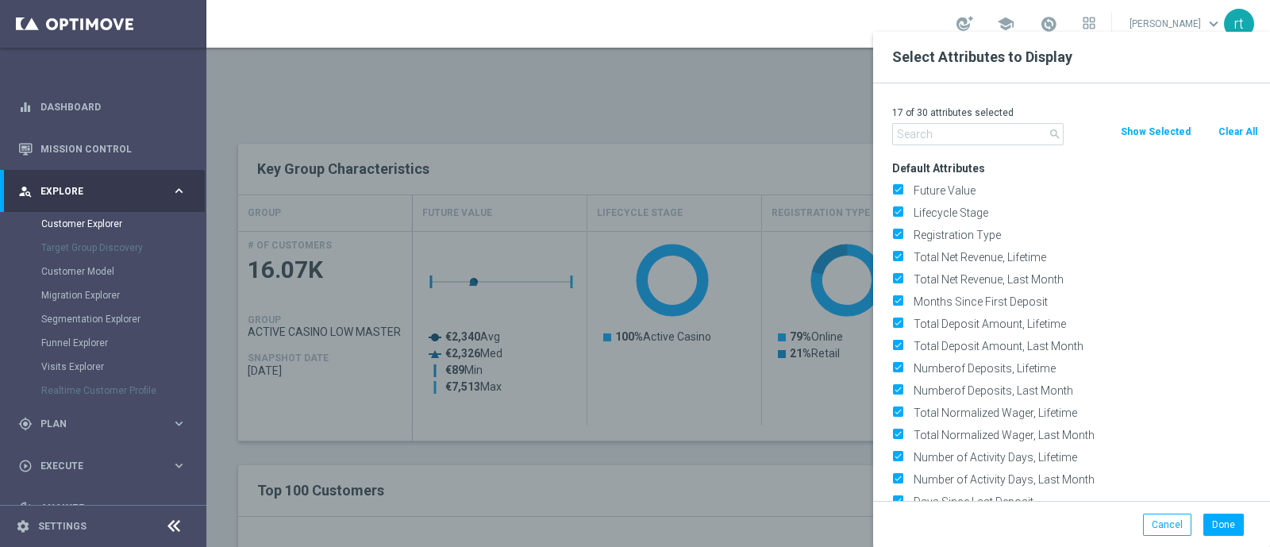
click at [1228, 126] on button "Clear All" at bounding box center [1238, 131] width 42 height 17
checkbox input "false"
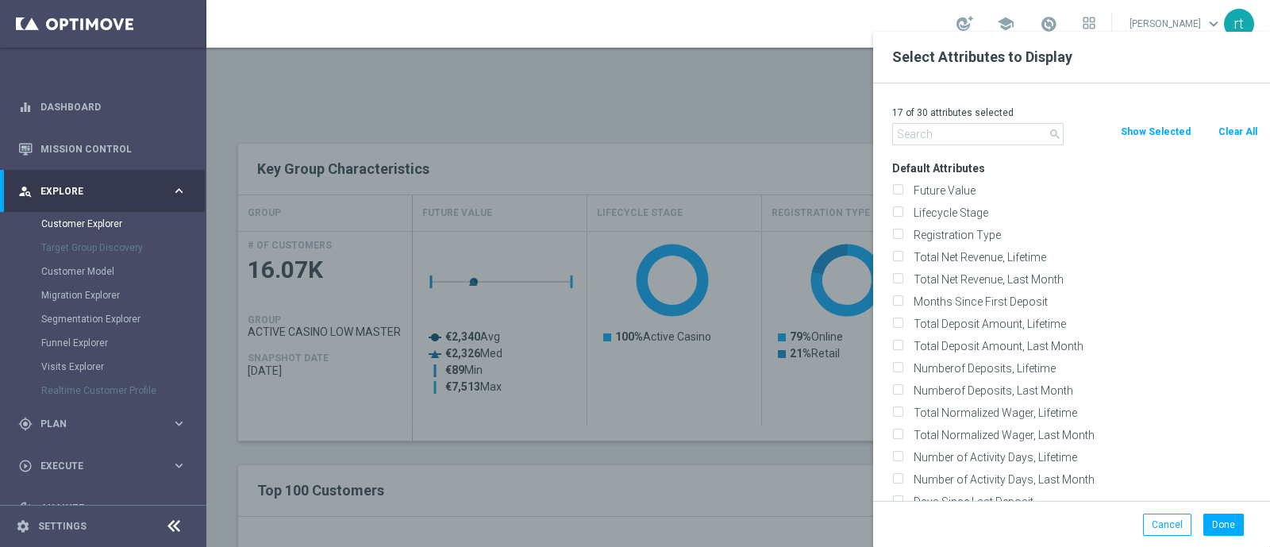
checkbox input "false"
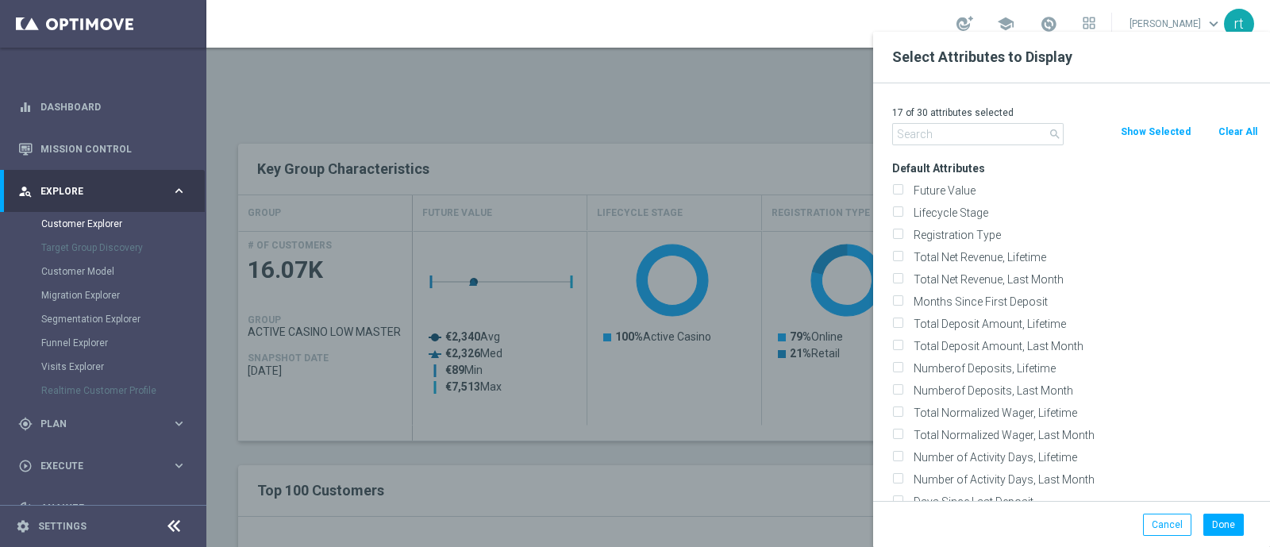
checkbox input "false"
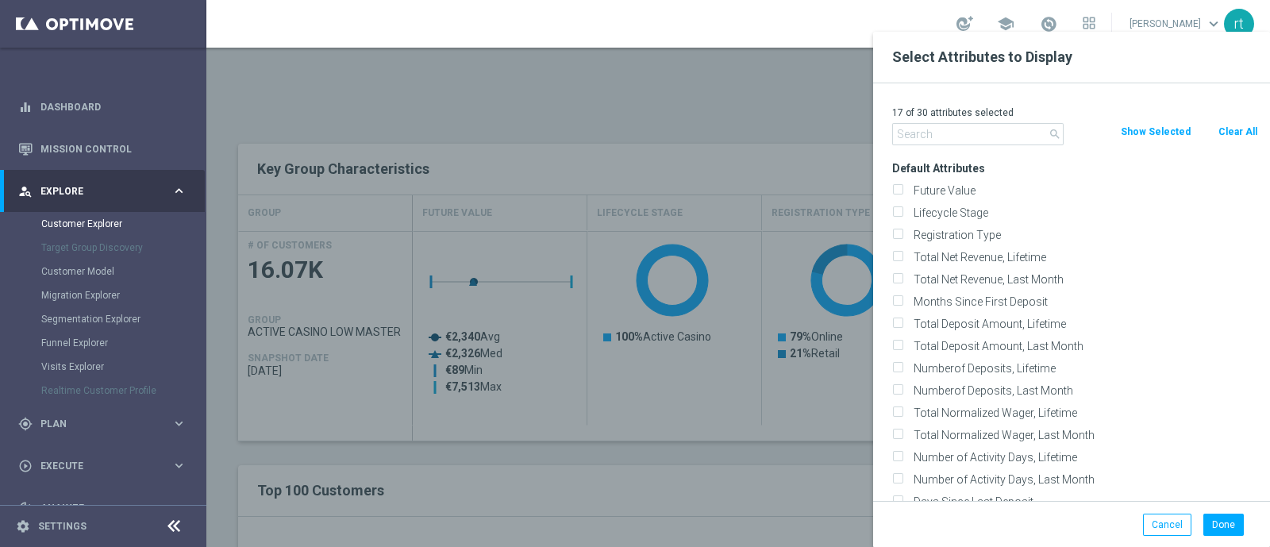
checkbox input "false"
click at [980, 210] on label "Lifecycle Stage" at bounding box center [1083, 213] width 350 height 14
click at [902, 210] on input "Lifecycle Stage" at bounding box center [897, 215] width 10 height 10
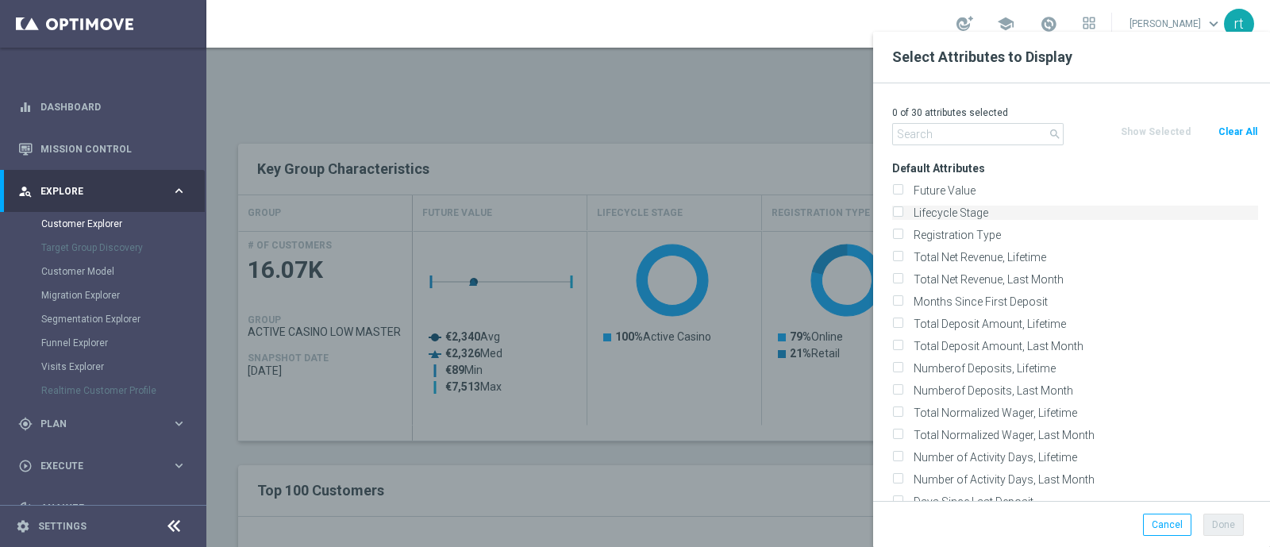
checkbox input "true"
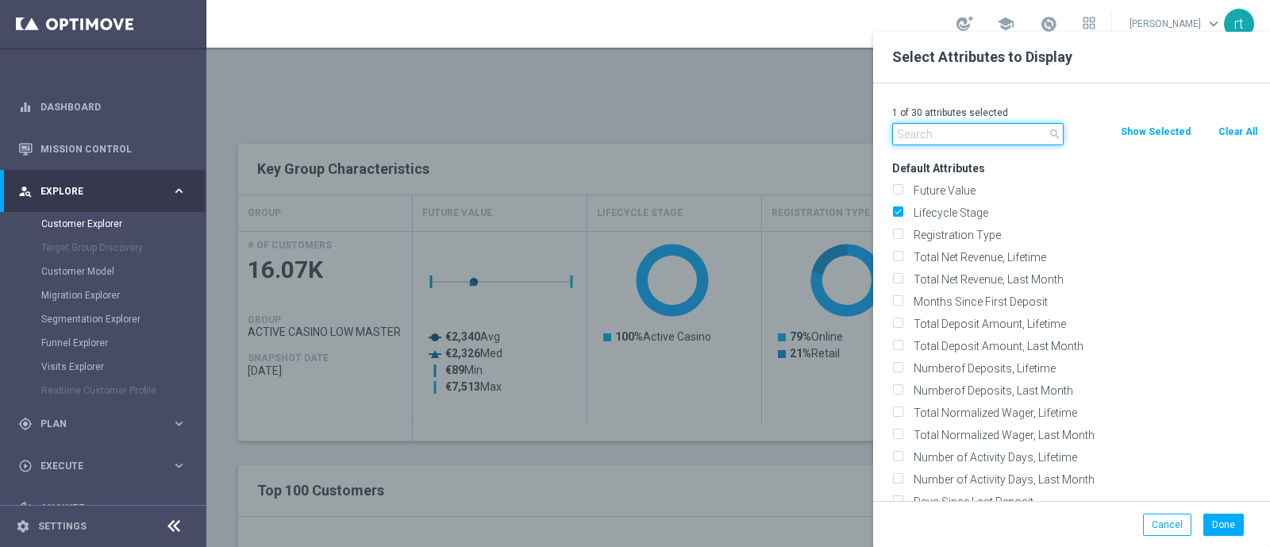
click at [948, 136] on input "text" at bounding box center [977, 134] width 171 height 22
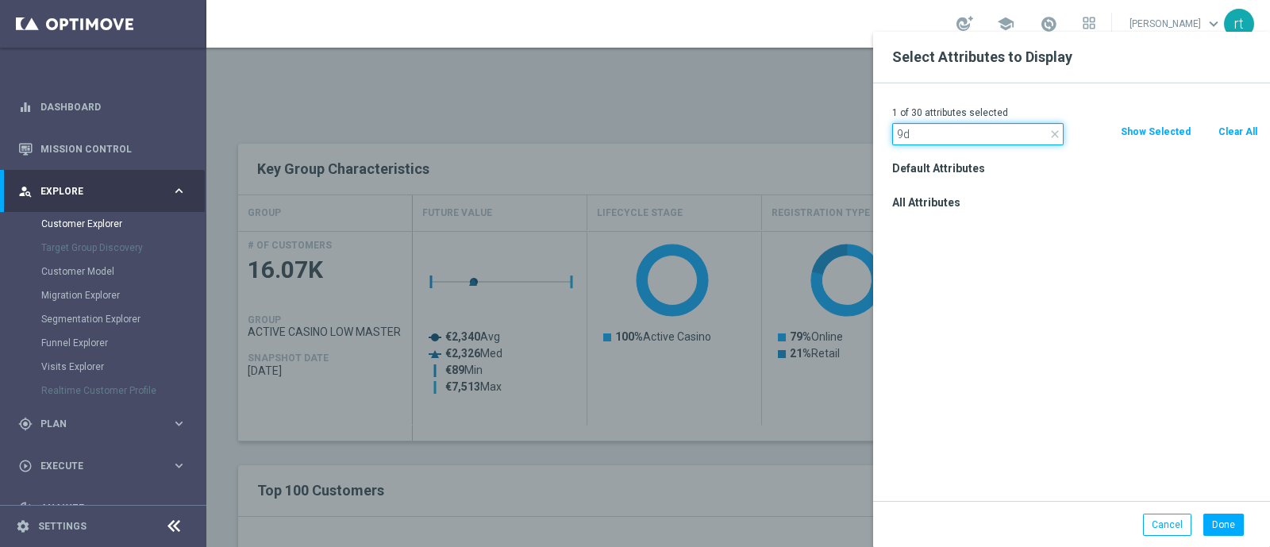
type input "9"
type input "id c"
click at [944, 229] on label "Id Conto" at bounding box center [1083, 224] width 350 height 14
click at [902, 229] on input "Id Conto" at bounding box center [897, 226] width 10 height 10
checkbox input "true"
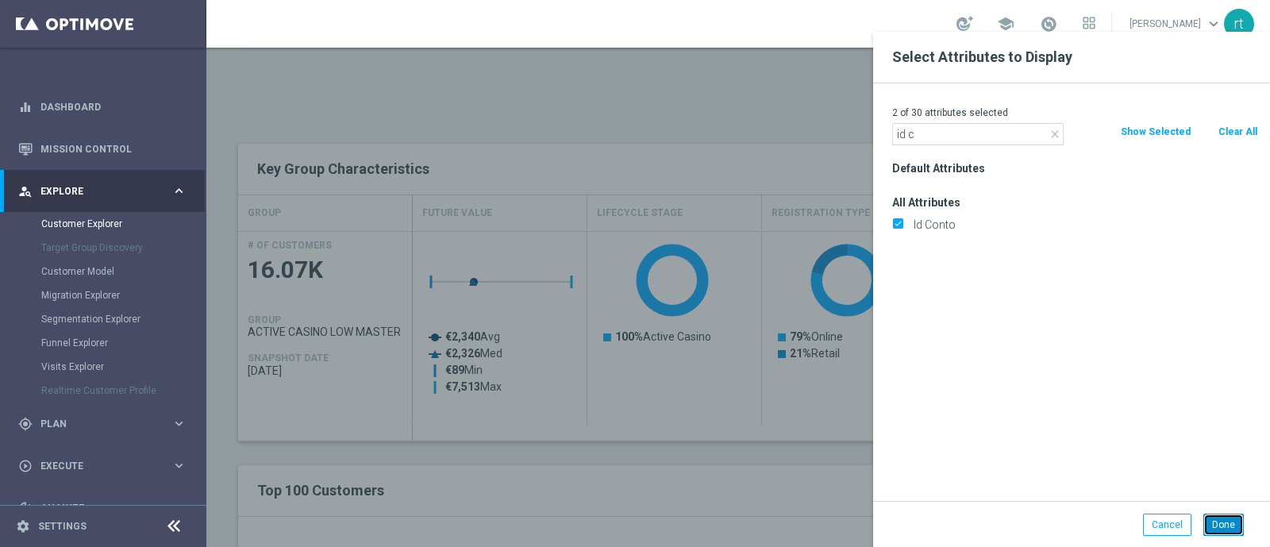
click at [1218, 518] on button "Done" at bounding box center [1223, 524] width 40 height 22
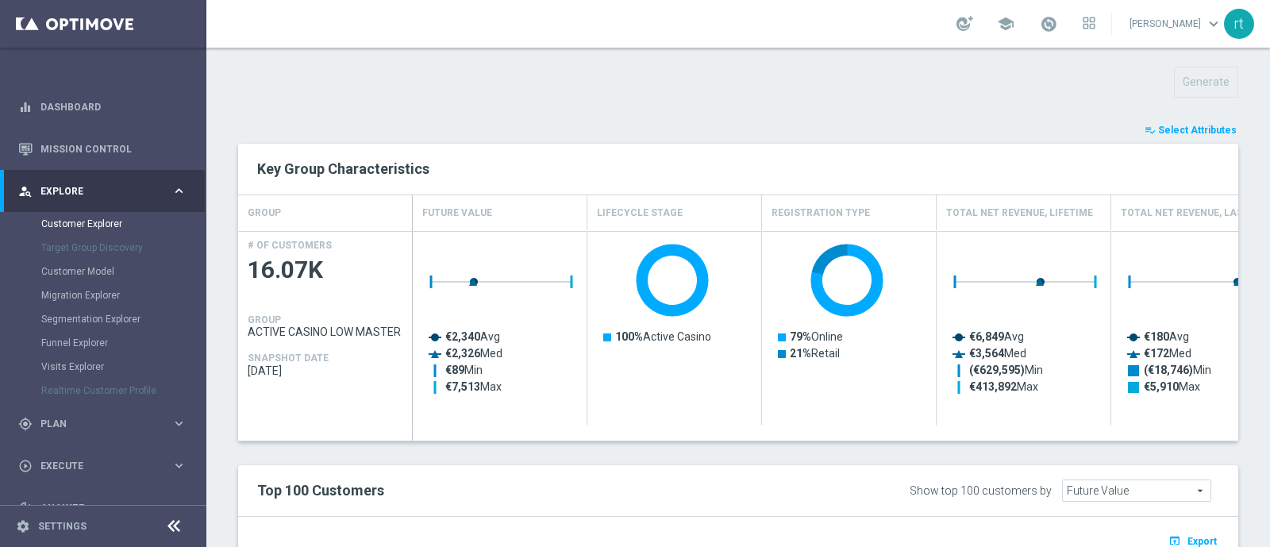
type input "Search"
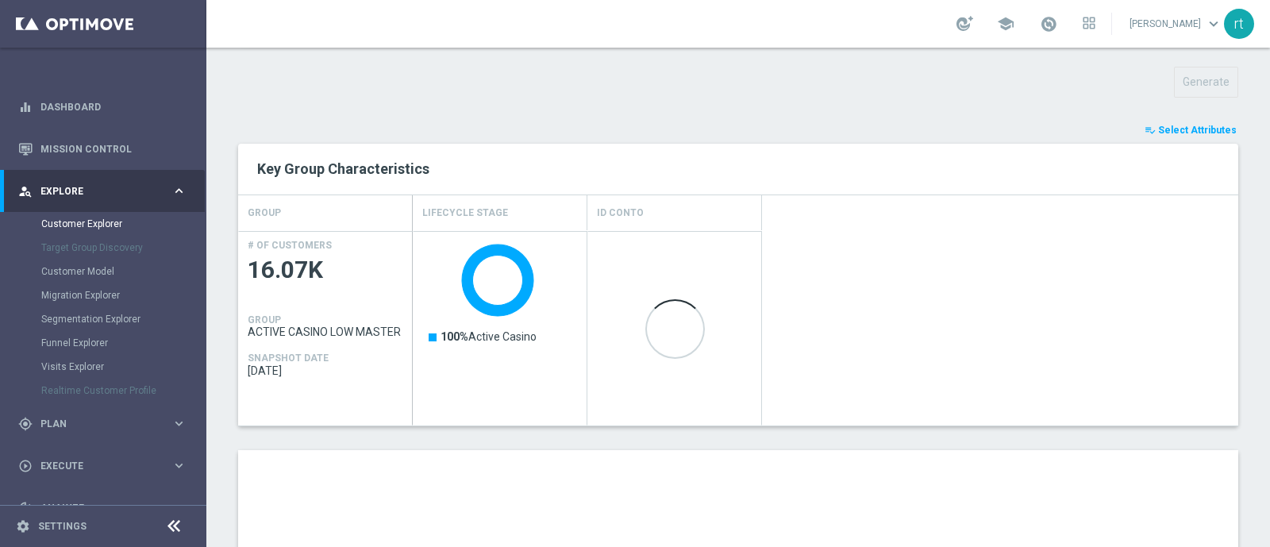
scroll to position [935, 0]
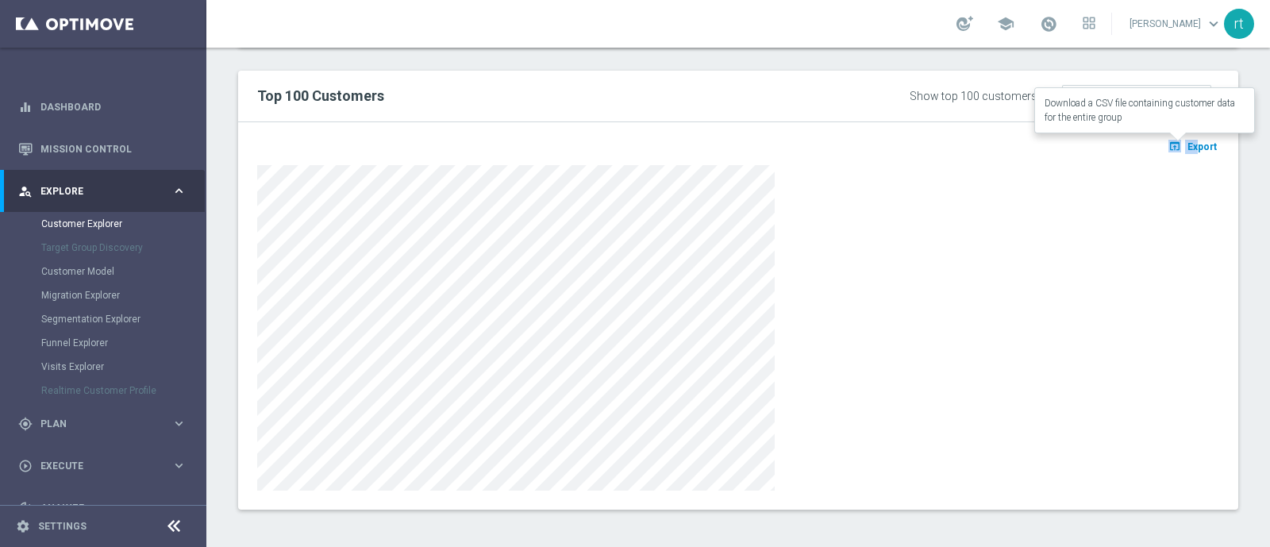
drag, startPoint x: 1183, startPoint y: 132, endPoint x: 1184, endPoint y: 140, distance: 8.8
click at [1184, 140] on div "open_in_browser Export" at bounding box center [738, 315] width 1000 height 387
click at [1187, 141] on span "Export" at bounding box center [1201, 146] width 29 height 11
